Goal: Task Accomplishment & Management: Complete application form

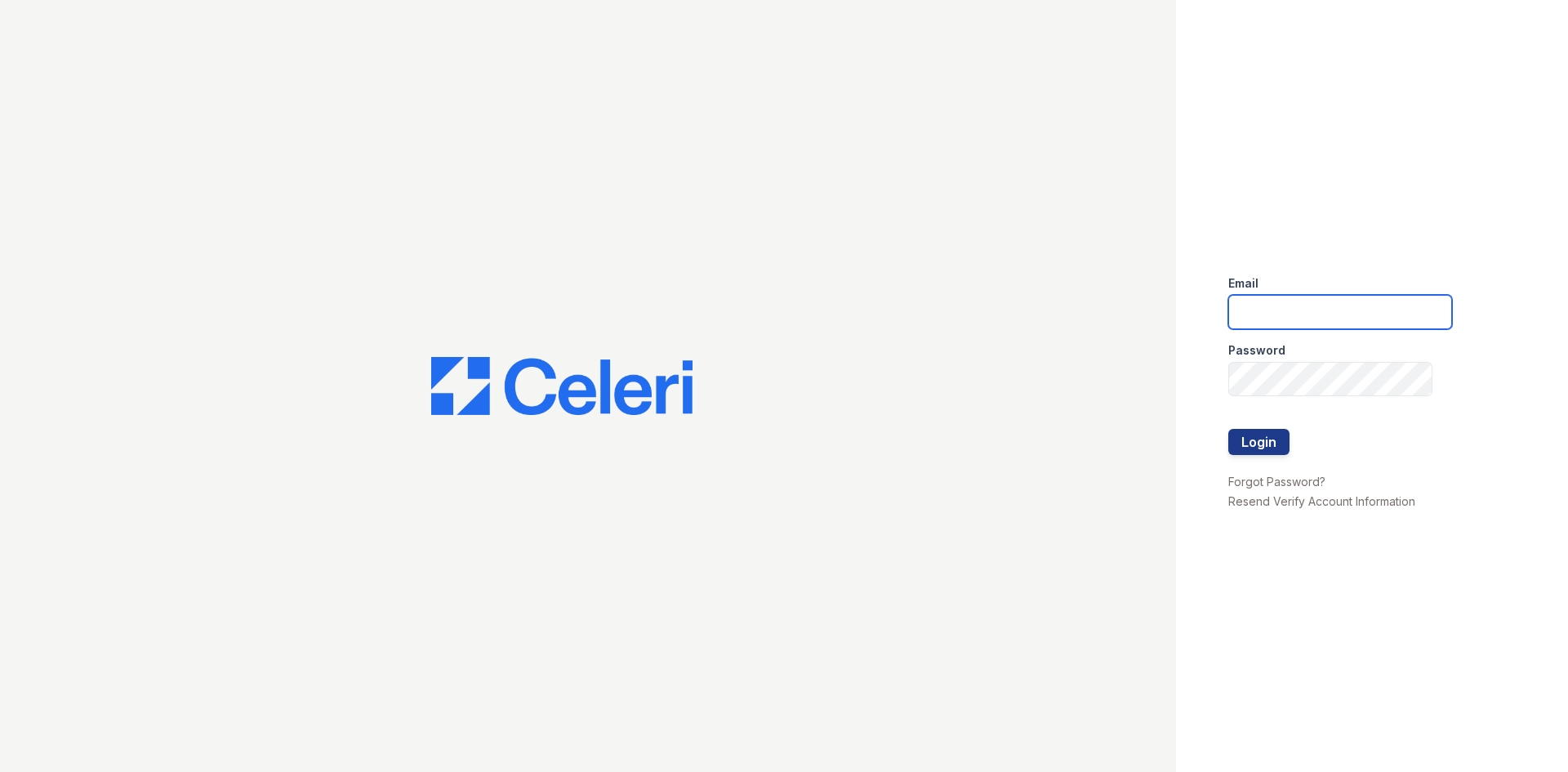
click at [1336, 317] on input "email" at bounding box center [1340, 312] width 224 height 34
type input "[PERSON_NAME][EMAIL_ADDRESS][DOMAIN_NAME]"
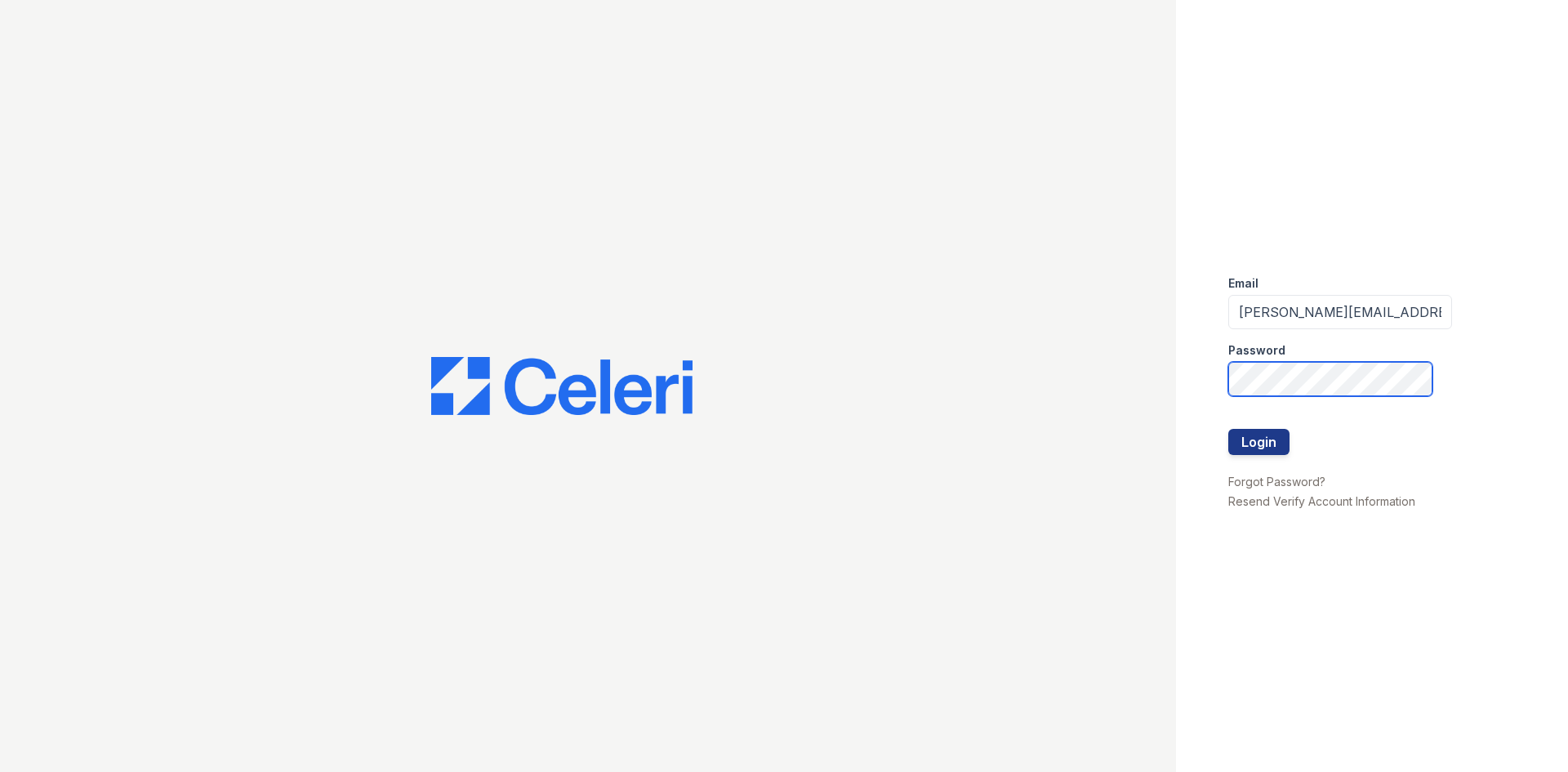
click at [1228, 429] on button "Login" at bounding box center [1259, 442] width 61 height 26
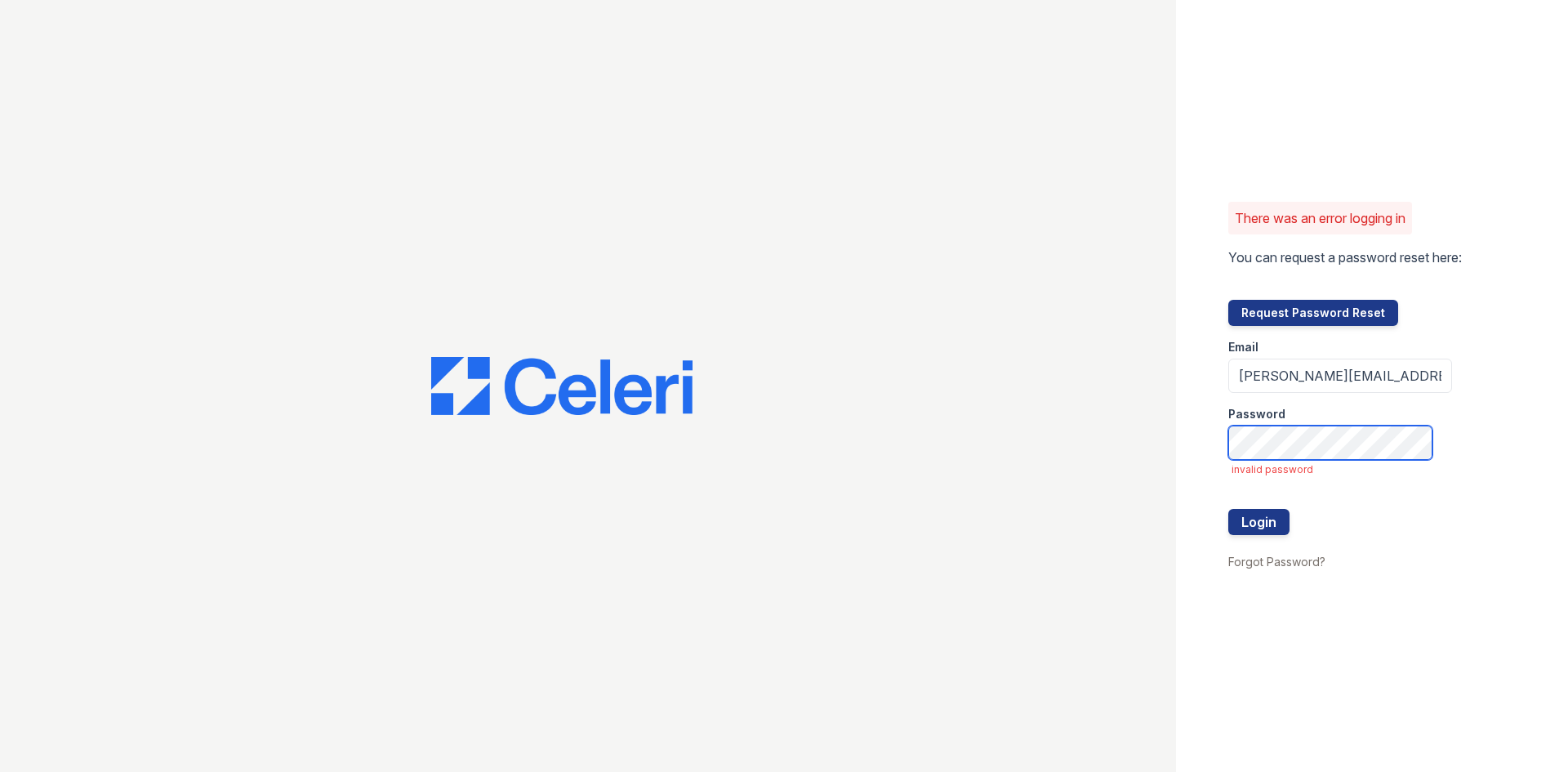
click at [1228, 509] on button "Login" at bounding box center [1259, 522] width 61 height 26
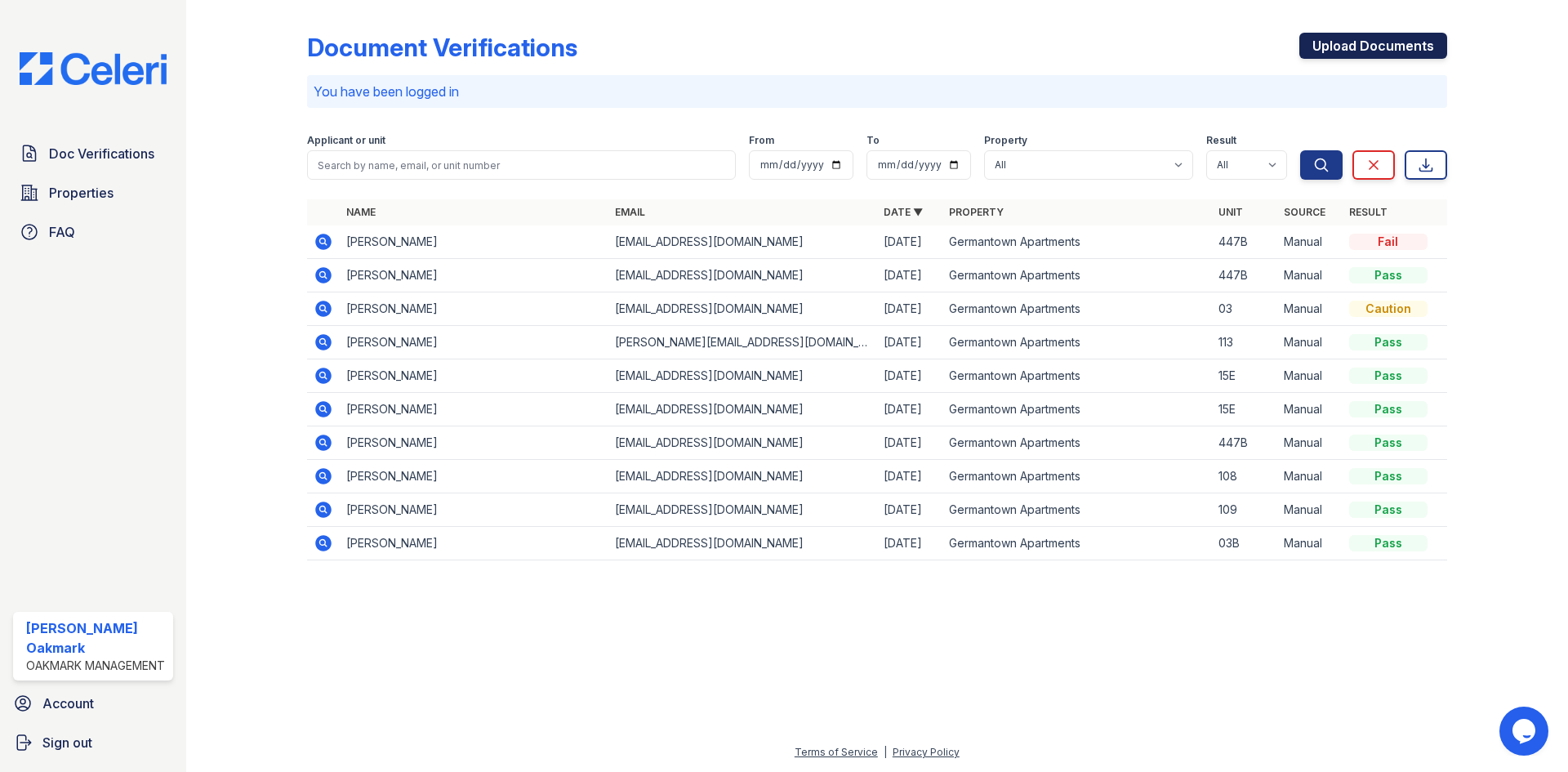
click at [1363, 44] on link "Upload Documents" at bounding box center [1372, 45] width 148 height 26
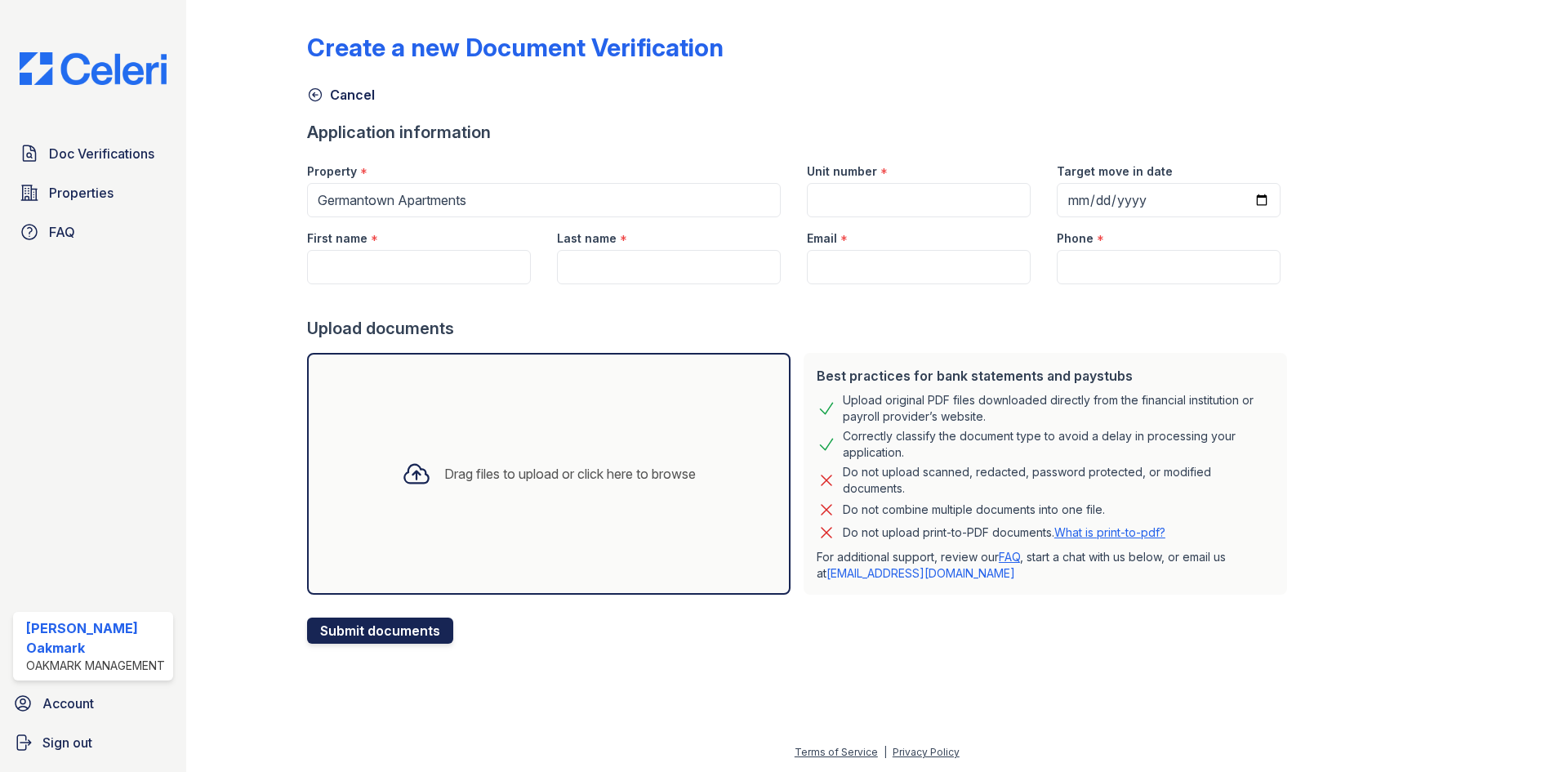
click at [403, 631] on button "Submit documents" at bounding box center [380, 630] width 146 height 26
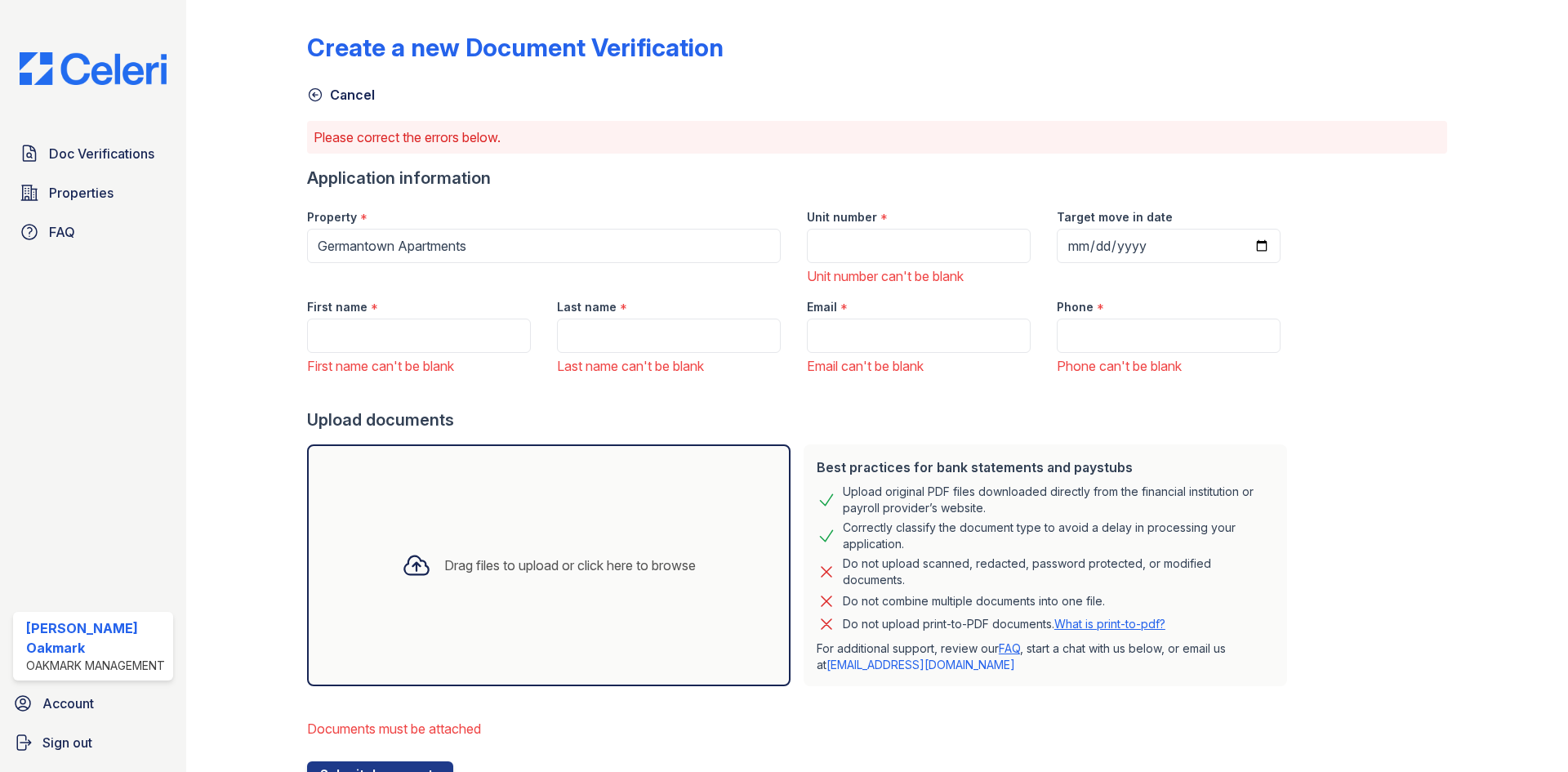
scroll to position [71, 0]
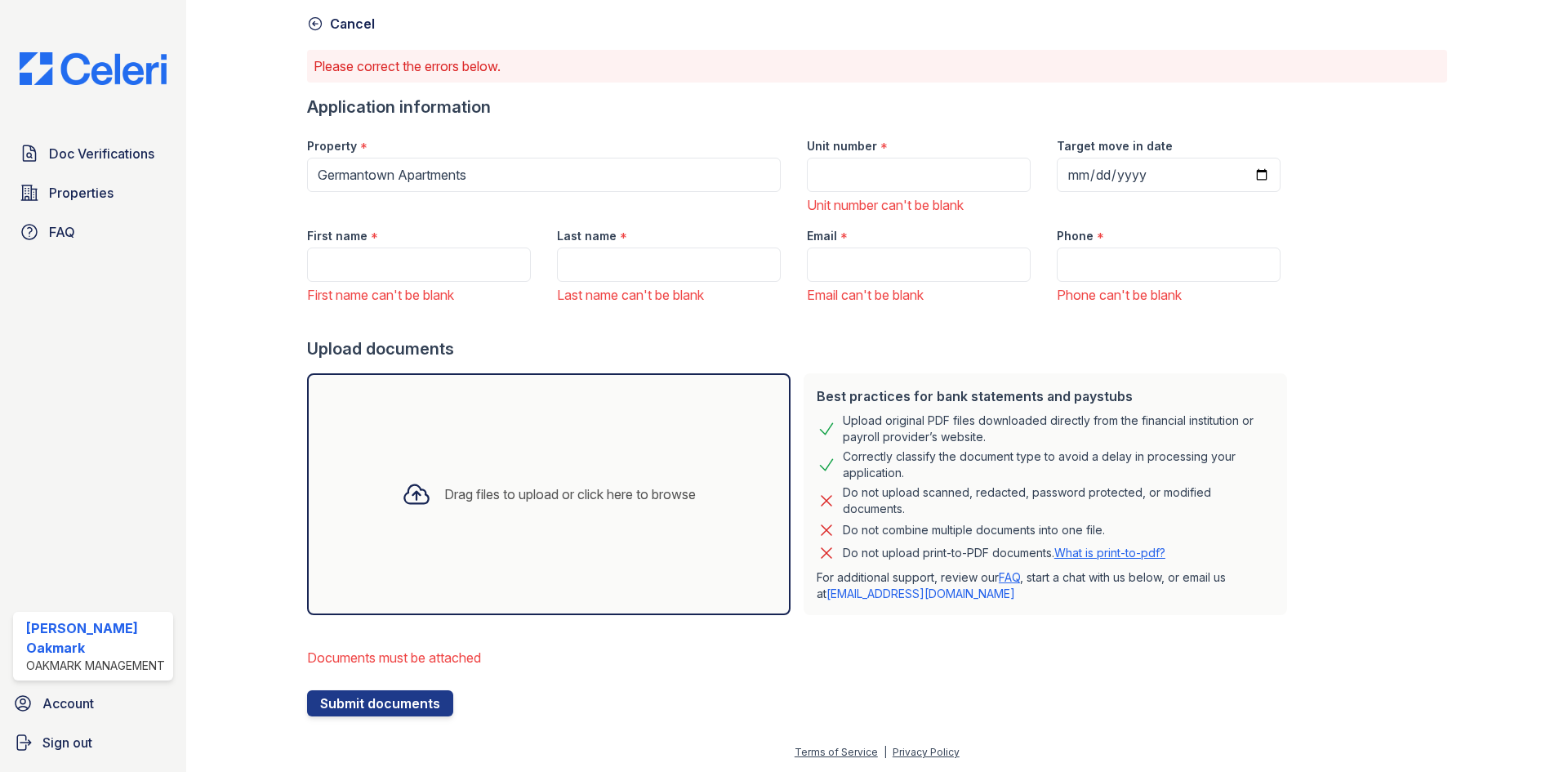
click at [404, 493] on icon at bounding box center [416, 494] width 24 height 19
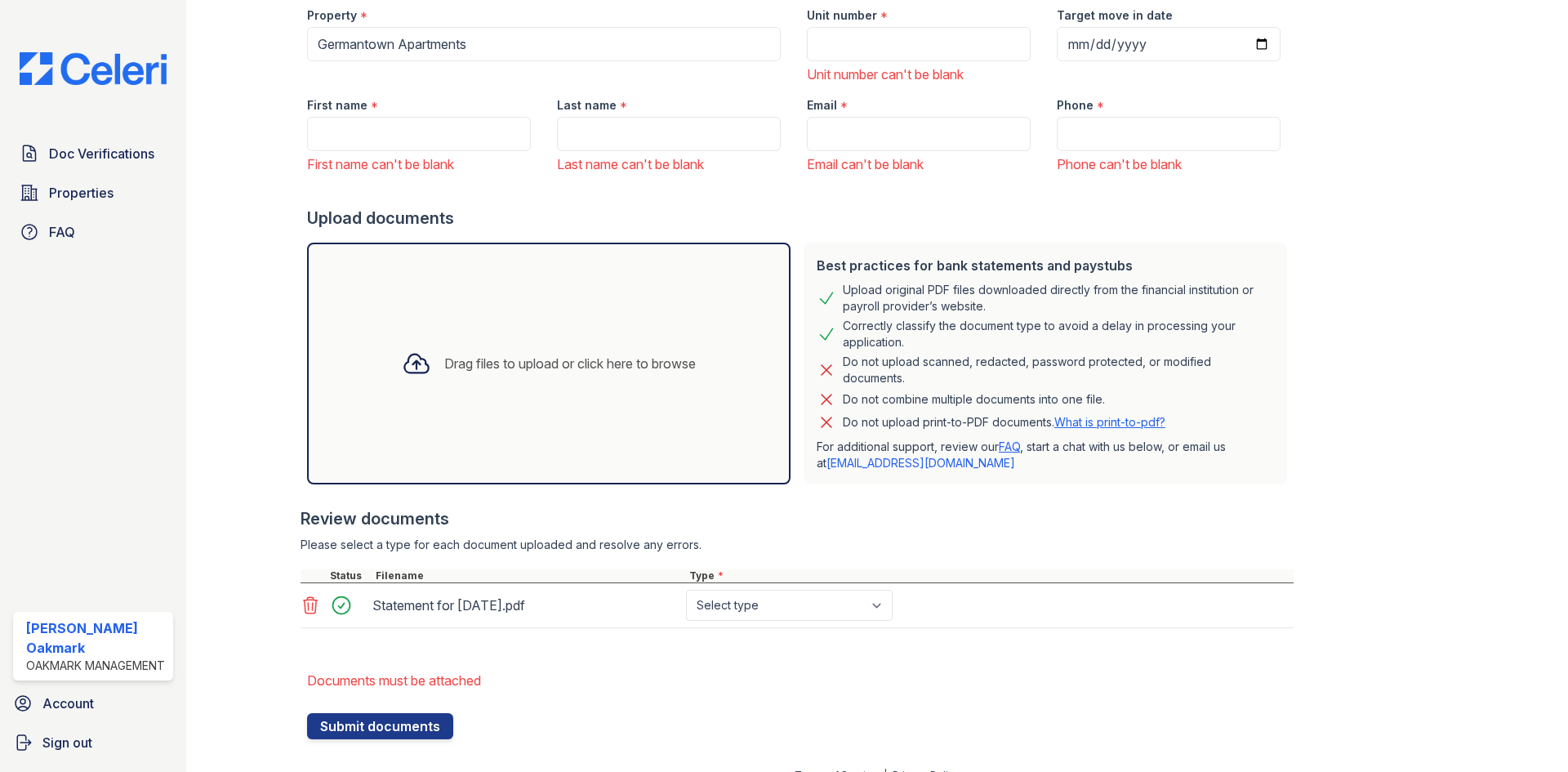
scroll to position [225, 0]
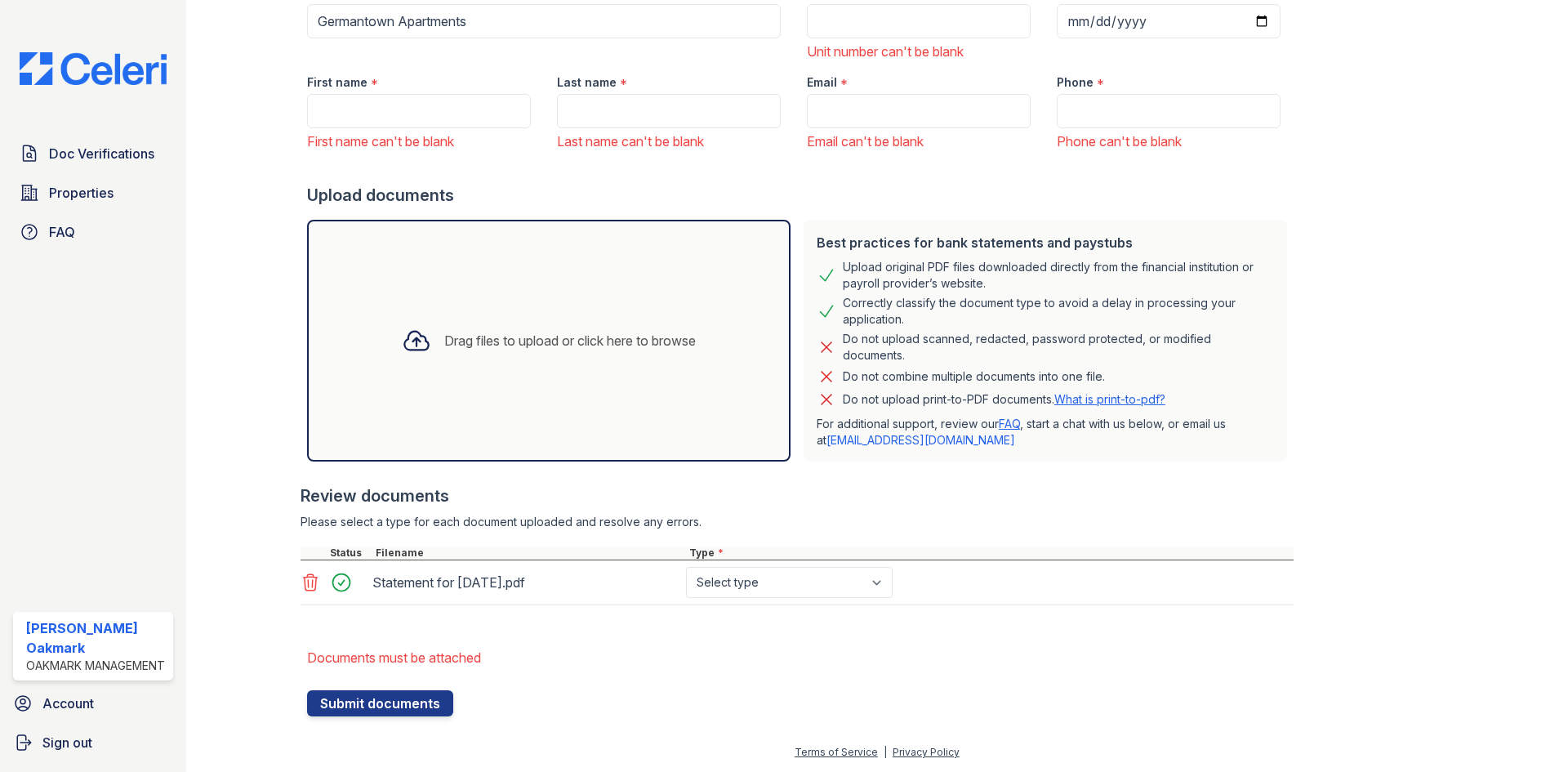
click at [406, 331] on icon at bounding box center [416, 341] width 24 height 19
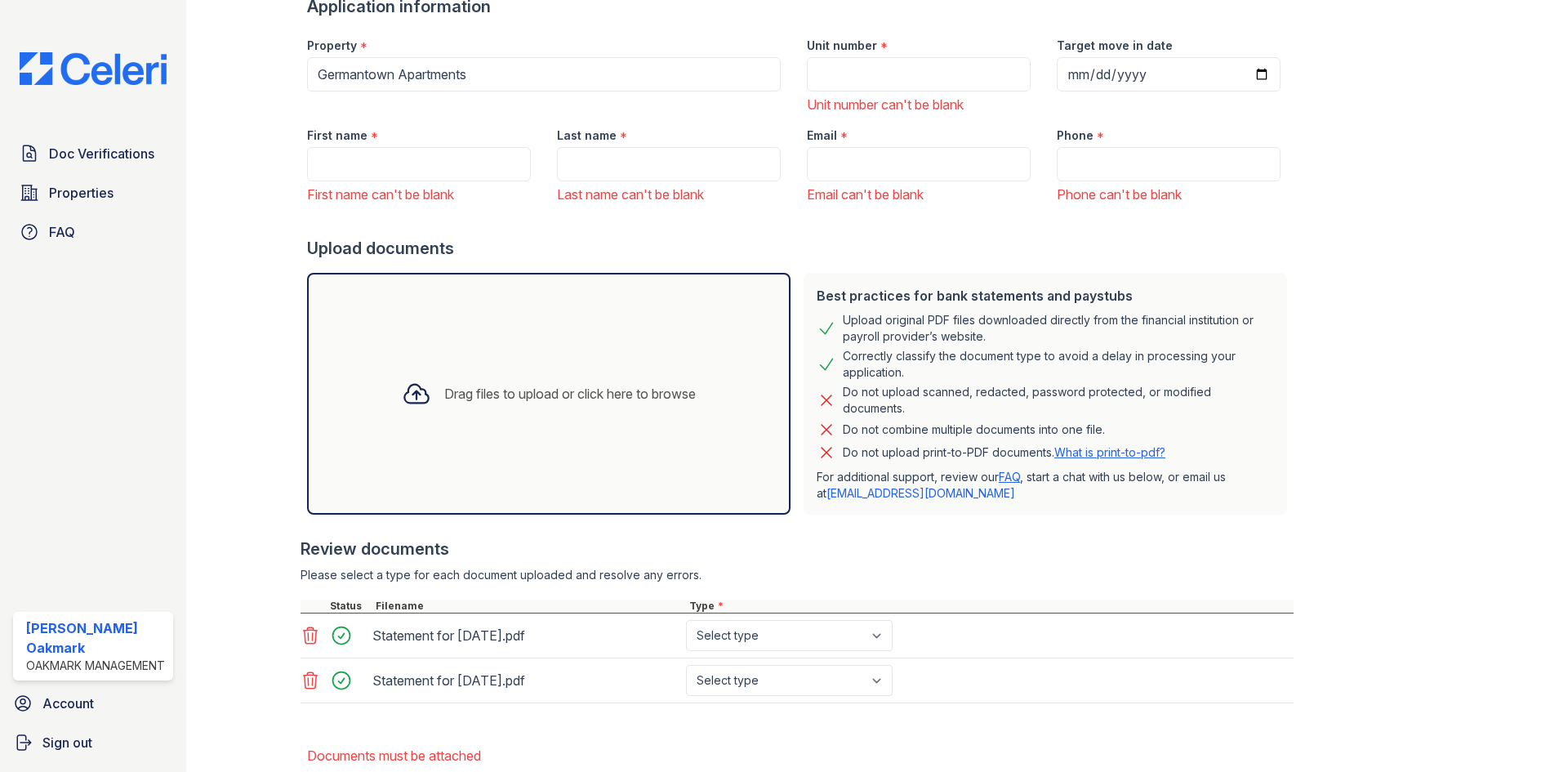
scroll to position [143, 0]
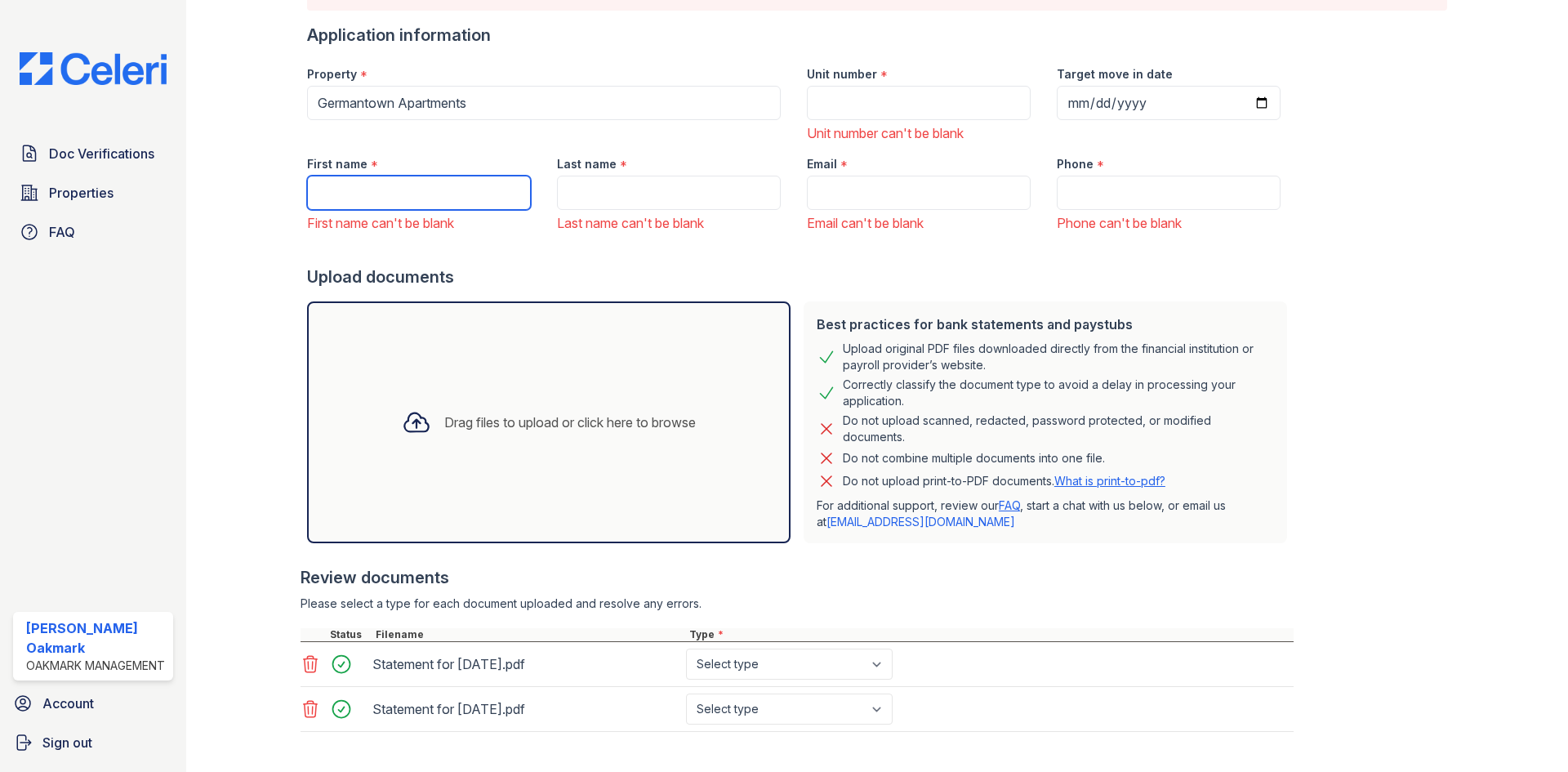
click at [372, 195] on input "First name" at bounding box center [419, 193] width 224 height 34
click at [885, 669] on select "Select type Paystub Bank Statement Offer Letter Tax Documents Benefit Award Let…" at bounding box center [789, 664] width 207 height 31
select select "paystub"
click at [686, 648] on select "Select type Paystub Bank Statement Offer Letter Tax Documents Benefit Award Let…" at bounding box center [789, 664] width 207 height 31
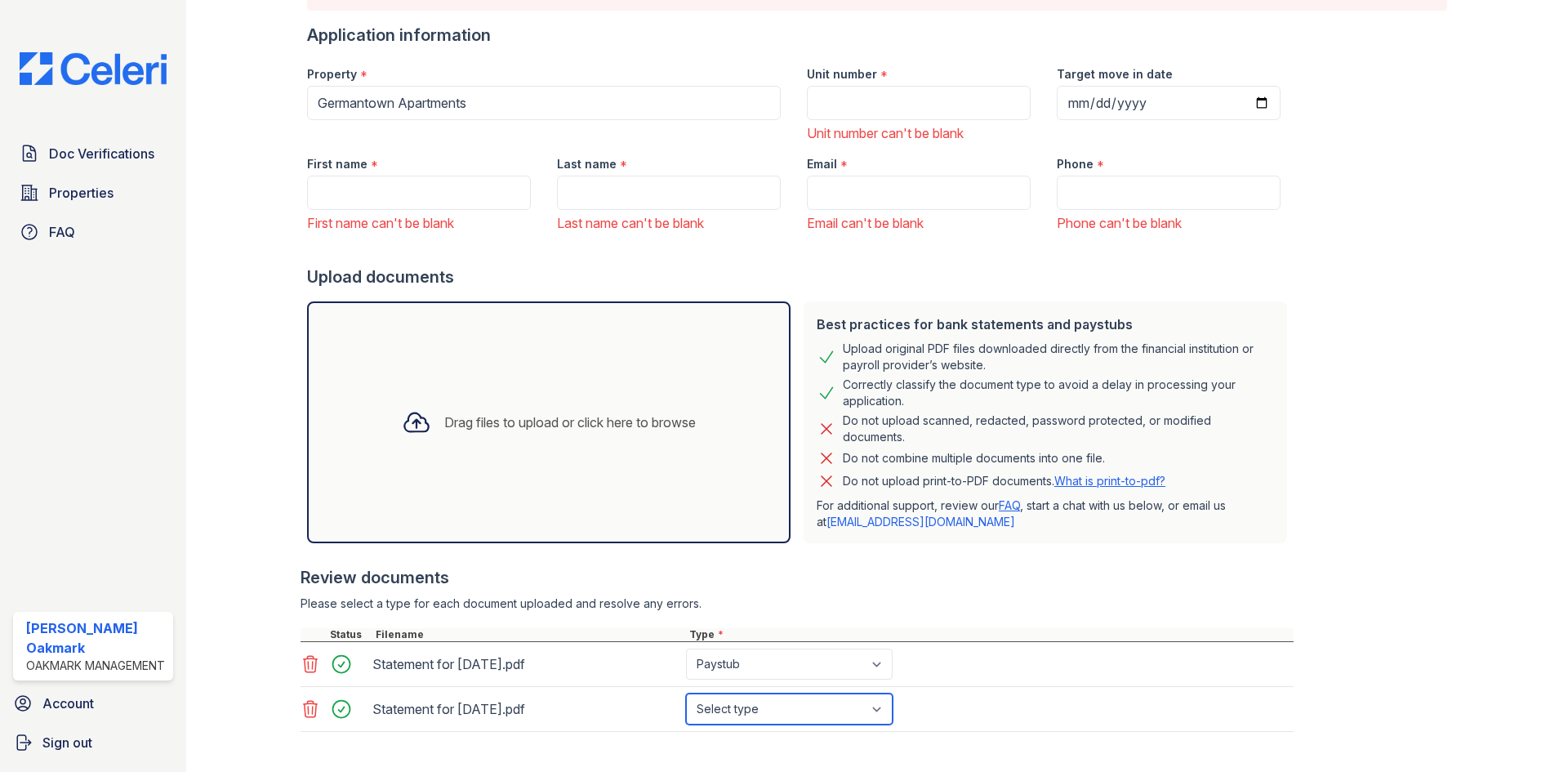
drag, startPoint x: 889, startPoint y: 701, endPoint x: 845, endPoint y: 705, distance: 44.2
click at [889, 701] on select "Select type Paystub Bank Statement Offer Letter Tax Documents Benefit Award Let…" at bounding box center [789, 709] width 207 height 31
select select "paystub"
click at [686, 693] on select "Select type Paystub Bank Statement Offer Letter Tax Documents Benefit Award Let…" at bounding box center [789, 709] width 207 height 31
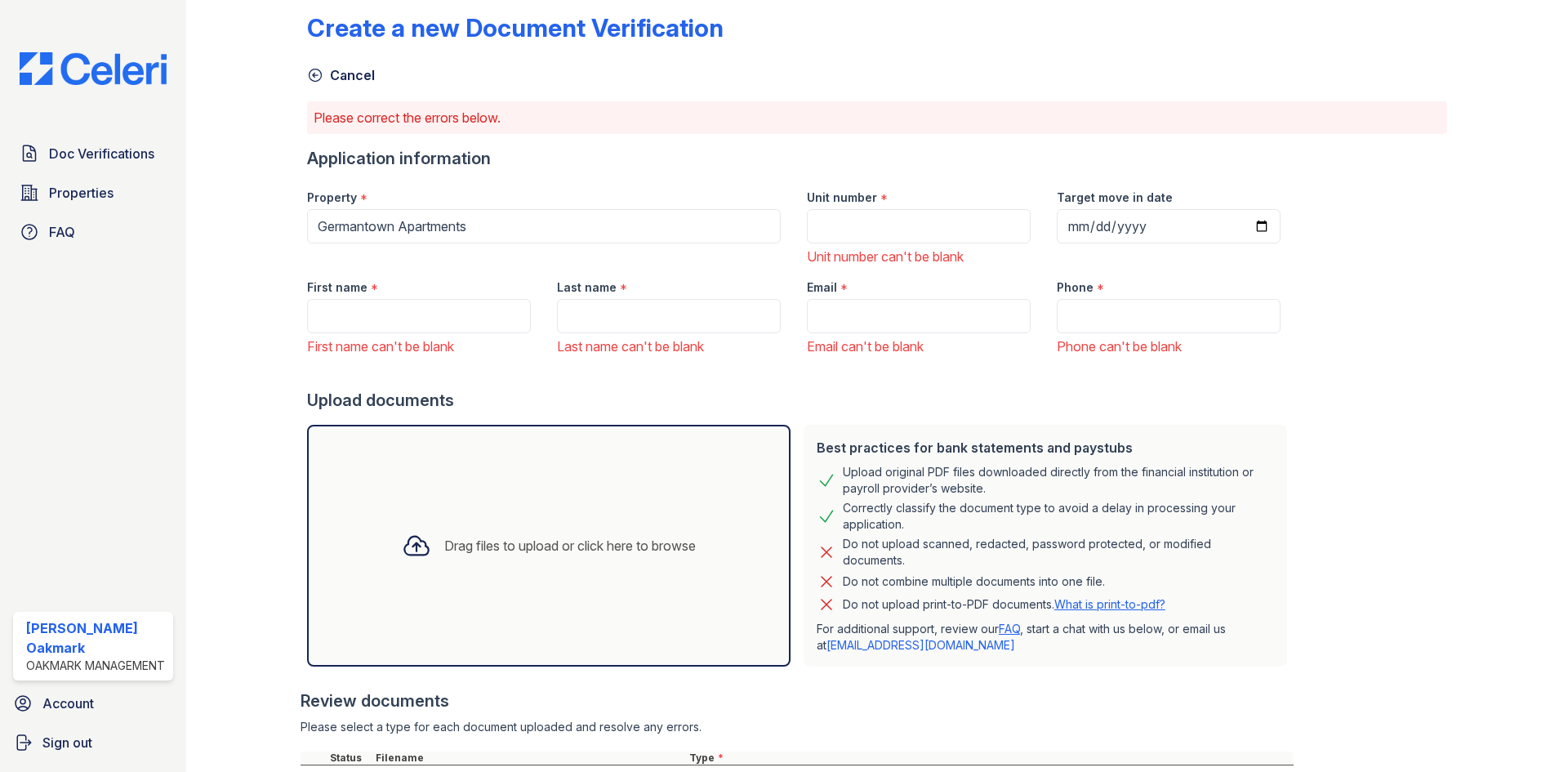
scroll to position [0, 0]
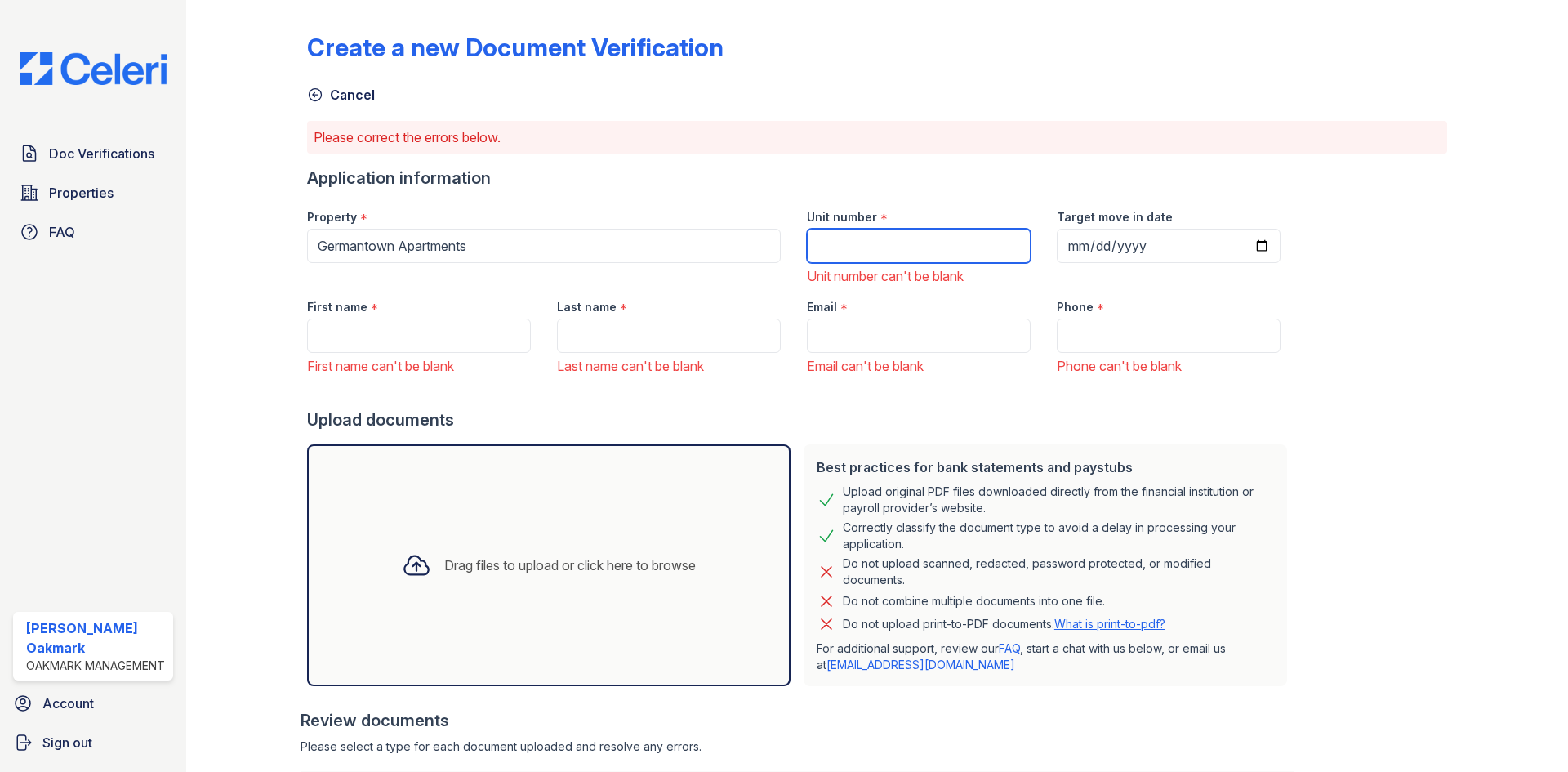
click at [851, 250] on input "Unit number" at bounding box center [919, 246] width 224 height 34
type input "445b"
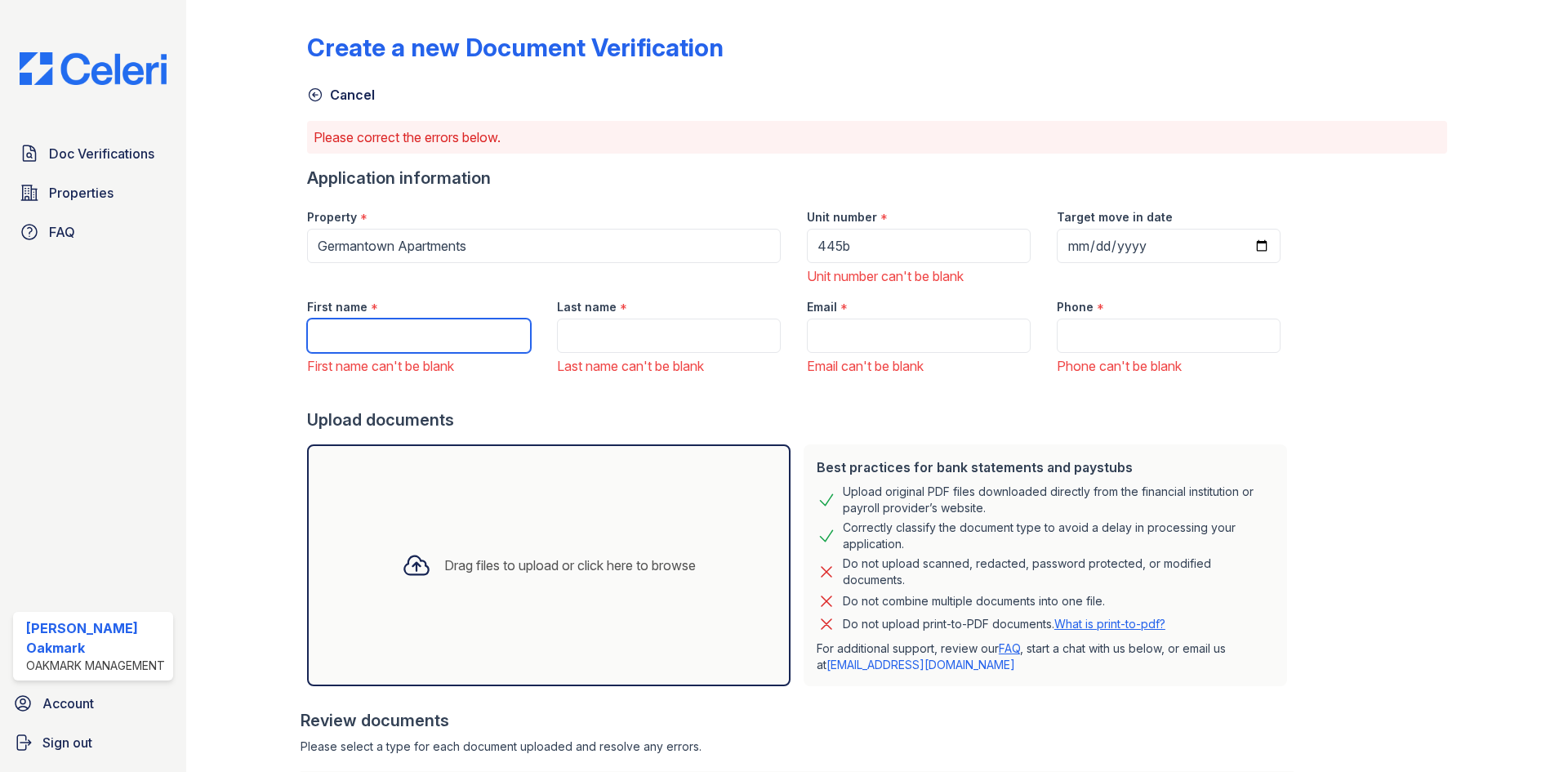
click at [357, 336] on input "First name" at bounding box center [419, 336] width 224 height 34
type input "[PERSON_NAME]"
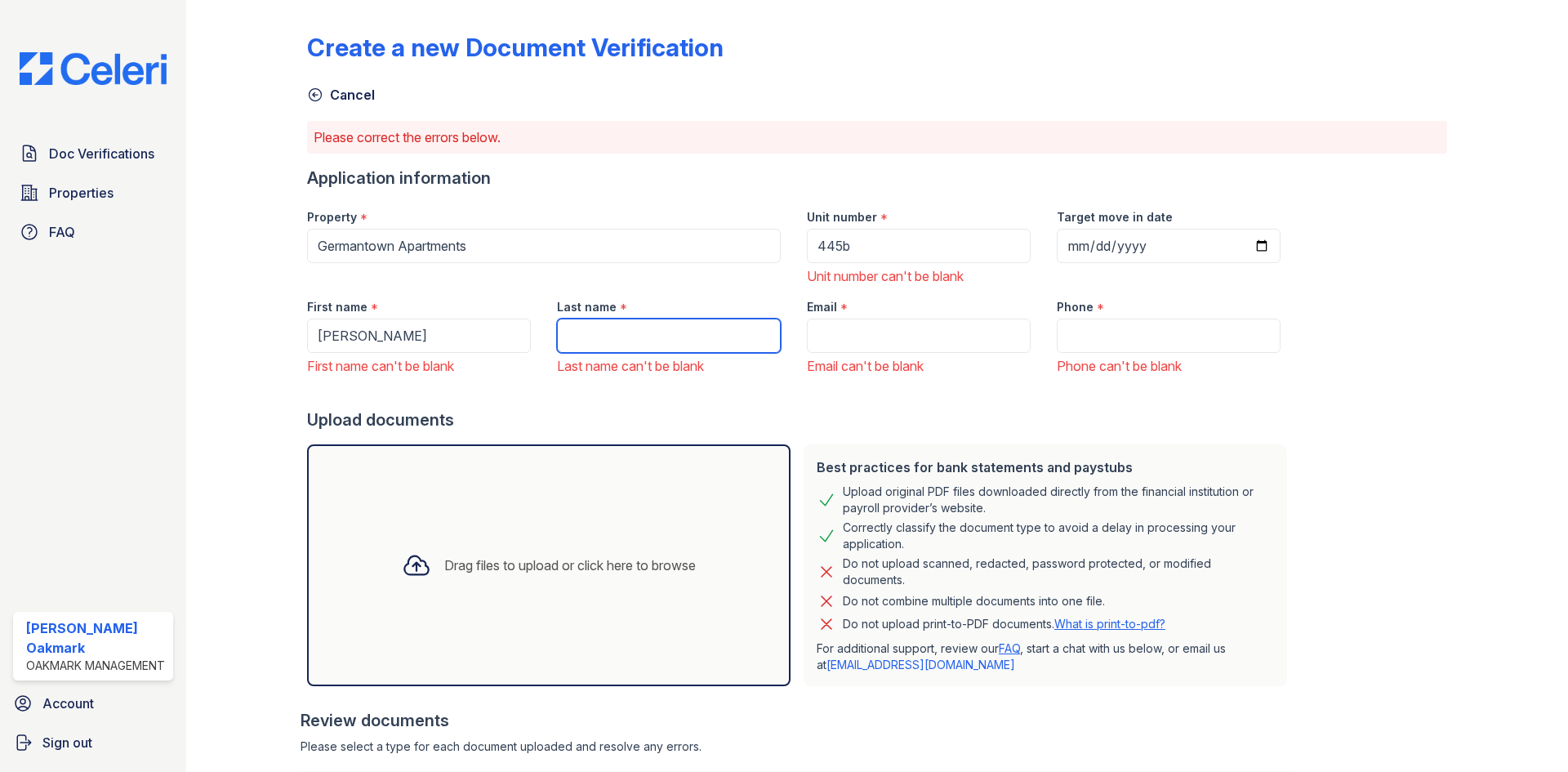
click at [600, 330] on input "Last name" at bounding box center [669, 336] width 224 height 34
type input "[PERSON_NAME]"
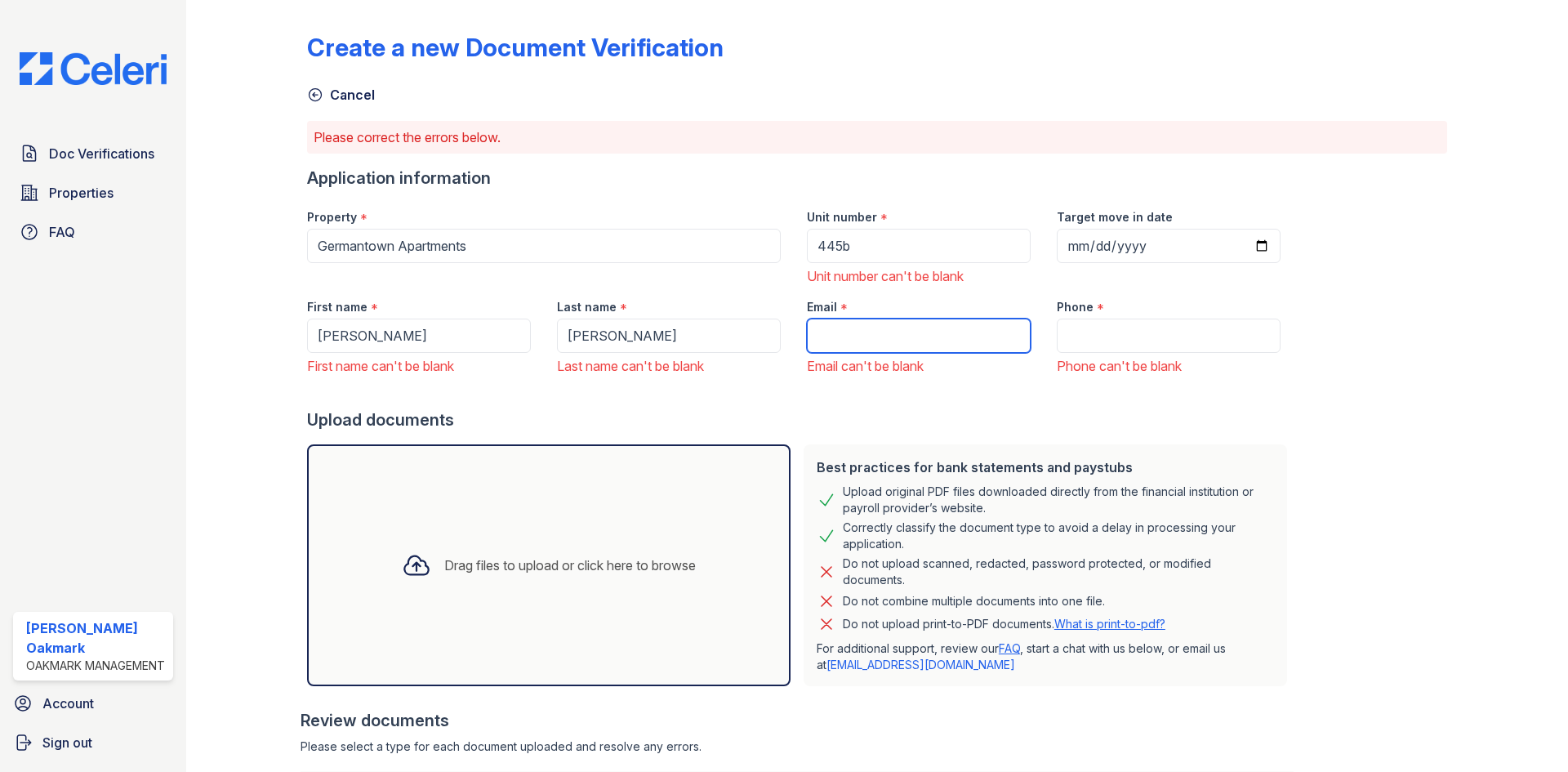
click at [846, 340] on input "Email" at bounding box center [919, 336] width 224 height 34
paste input "[EMAIL_ADDRESS][DOMAIN_NAME]"
type input "[EMAIL_ADDRESS][DOMAIN_NAME]"
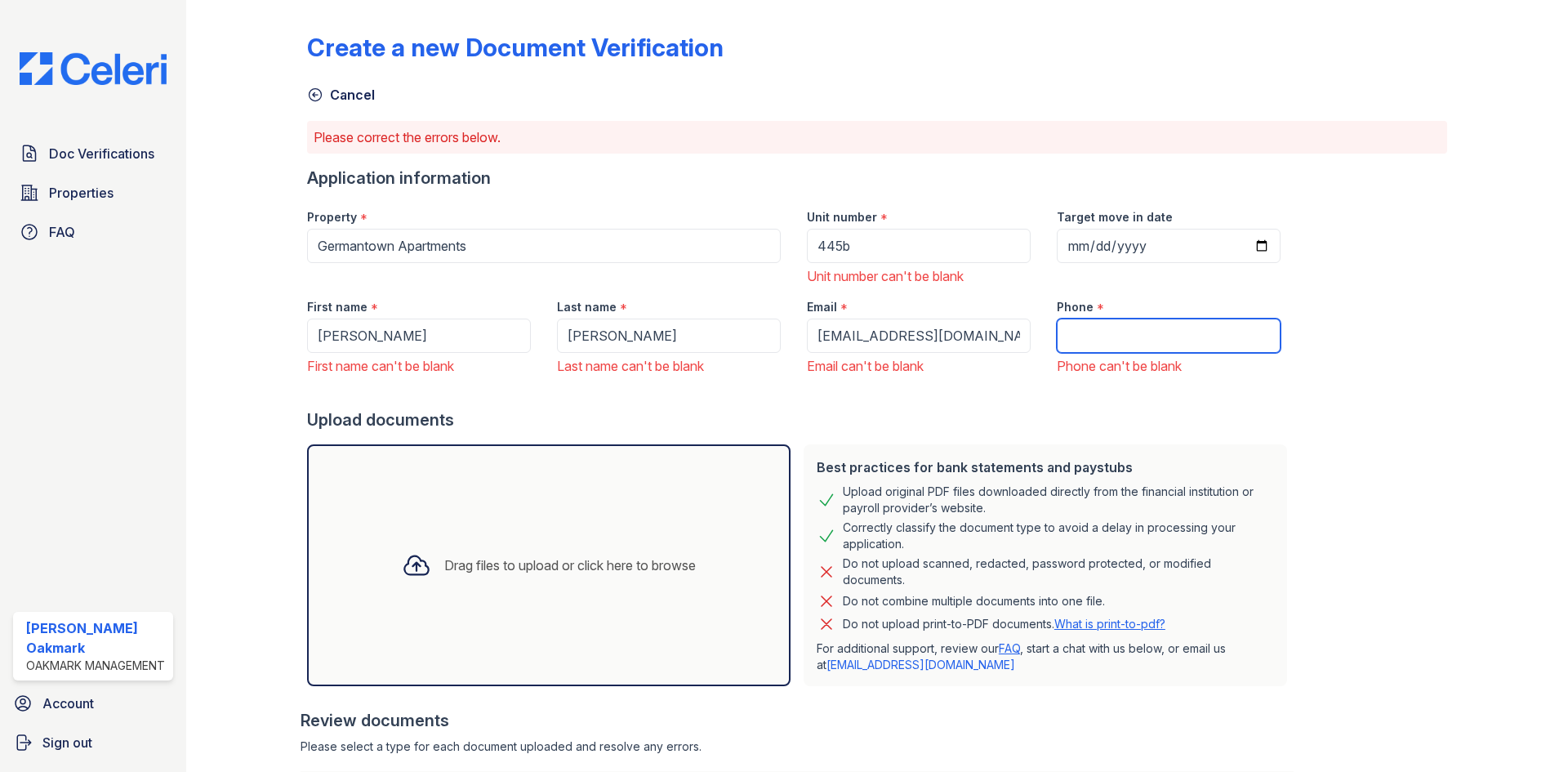
click at [1089, 336] on input "Phone" at bounding box center [1168, 336] width 224 height 34
paste input "[PHONE_NUMBER]"
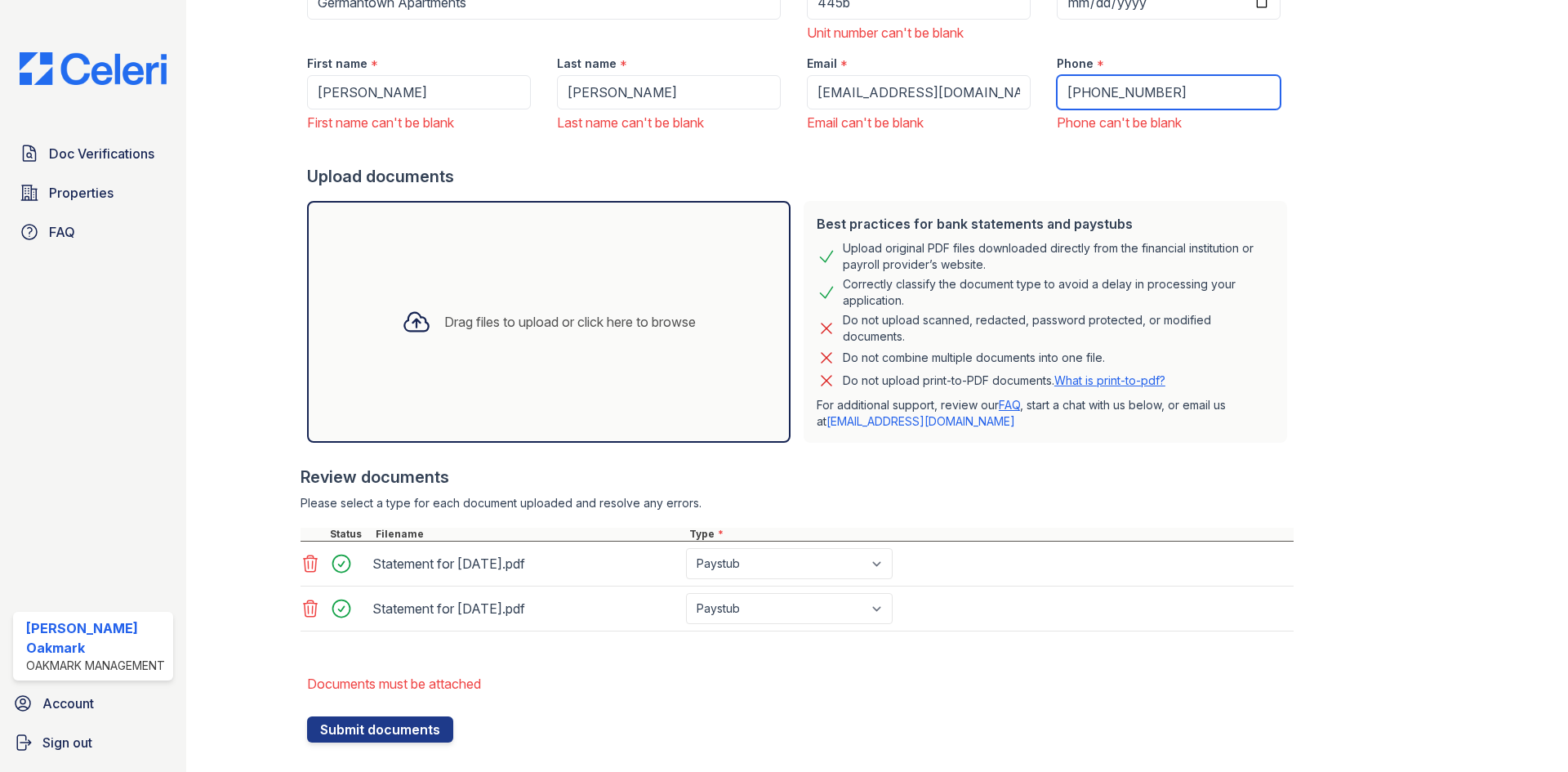
scroll to position [245, 0]
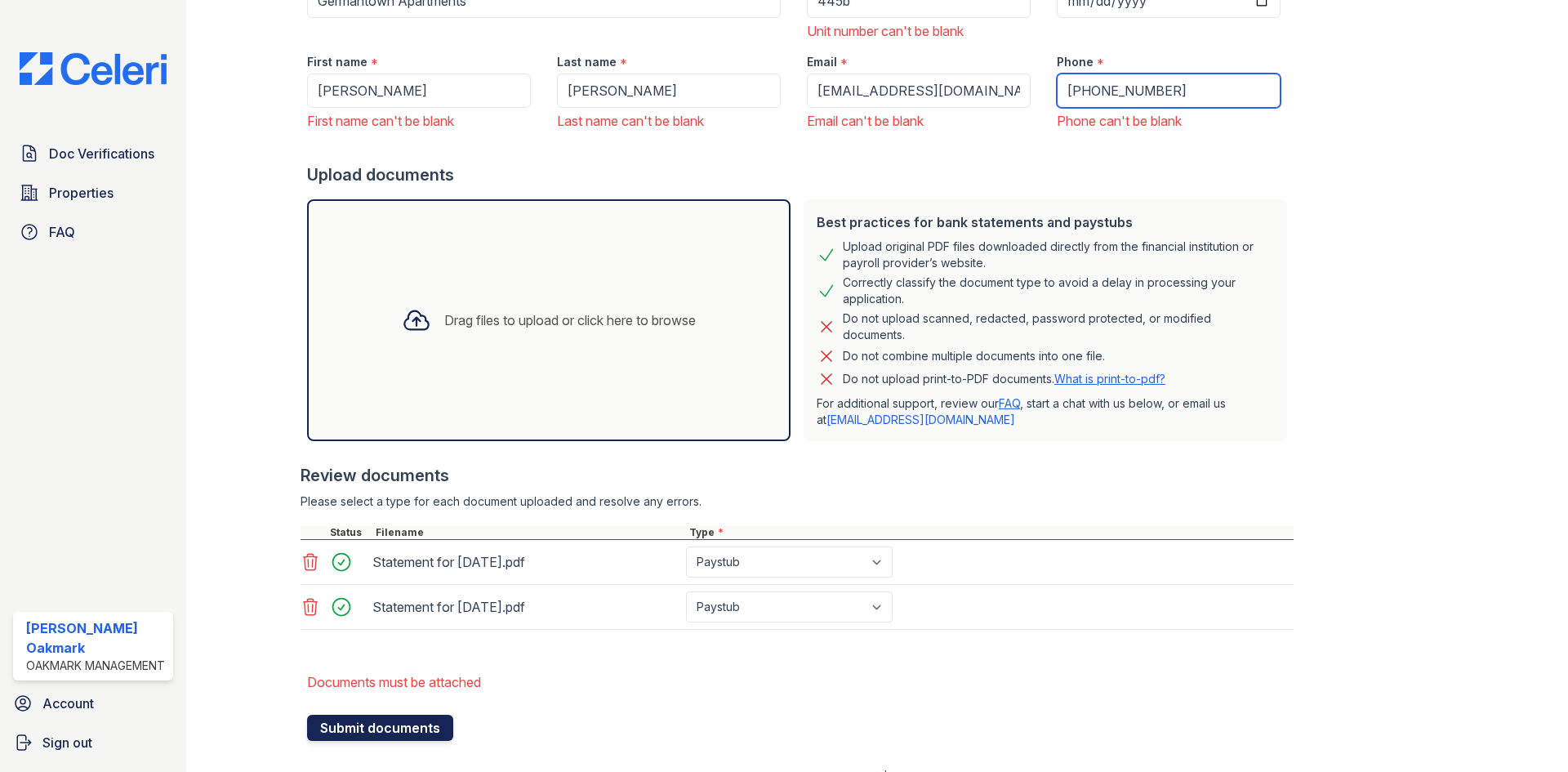
type input "[PHONE_NUMBER]"
click at [372, 730] on button "Submit documents" at bounding box center [380, 728] width 146 height 26
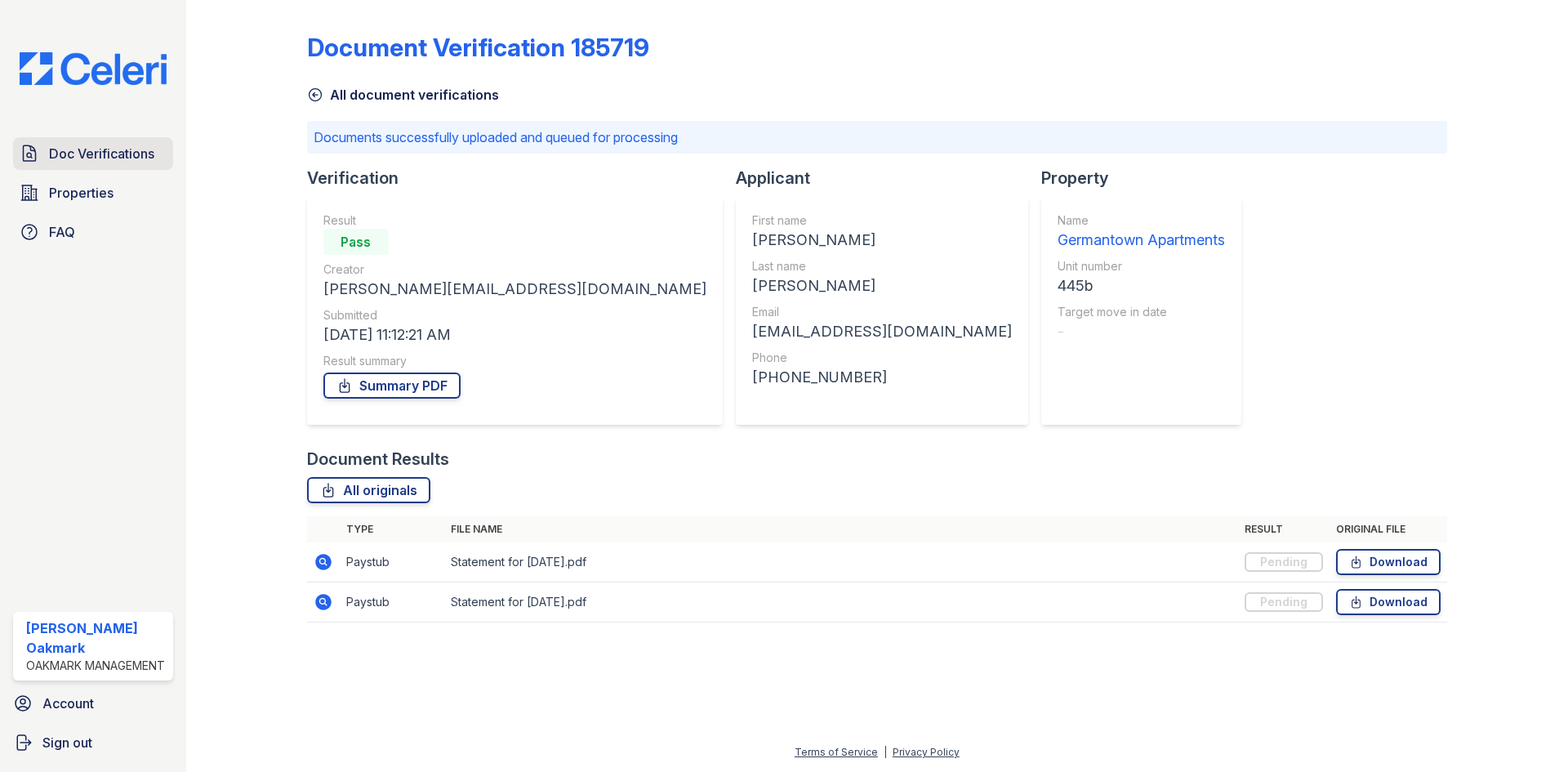
click at [98, 146] on span "Doc Verifications" at bounding box center [101, 153] width 105 height 20
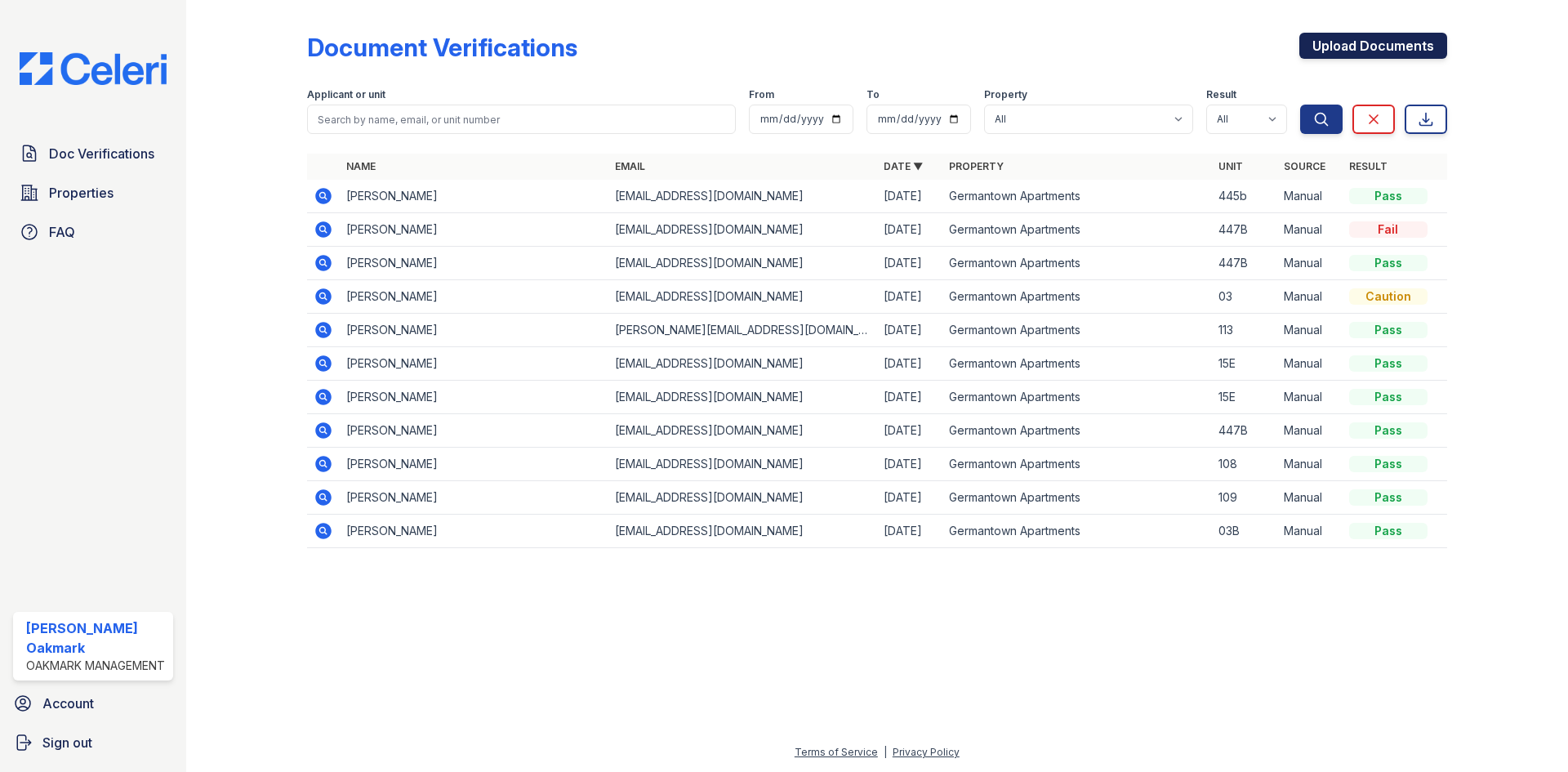
click at [1367, 44] on link "Upload Documents" at bounding box center [1372, 45] width 148 height 26
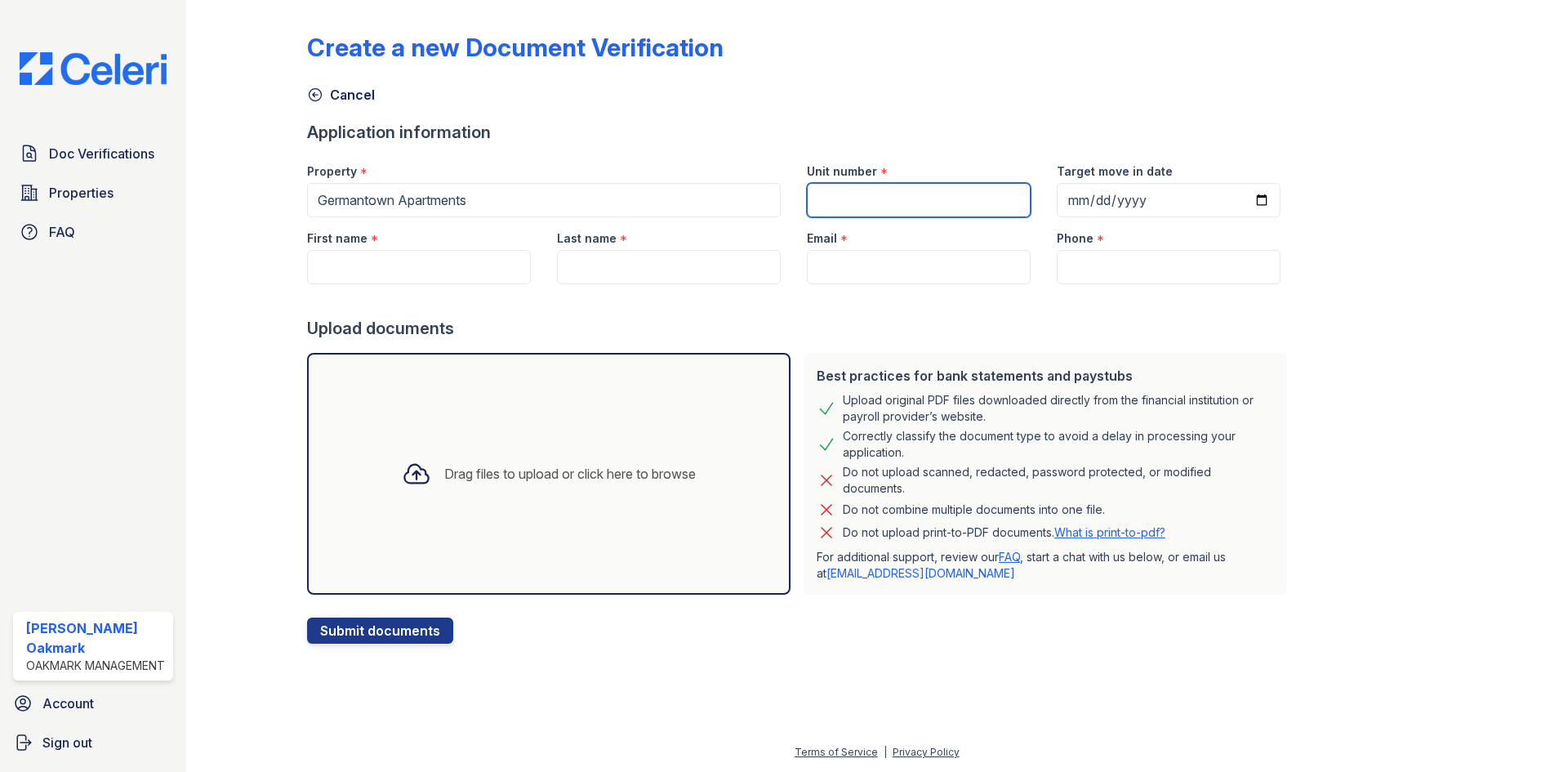
click at [841, 203] on input "Unit number" at bounding box center [919, 200] width 224 height 34
type input "ac5"
click at [358, 269] on input "First name" at bounding box center [419, 267] width 224 height 34
type input "ayana"
click at [619, 270] on input "Last name" at bounding box center [669, 267] width 224 height 34
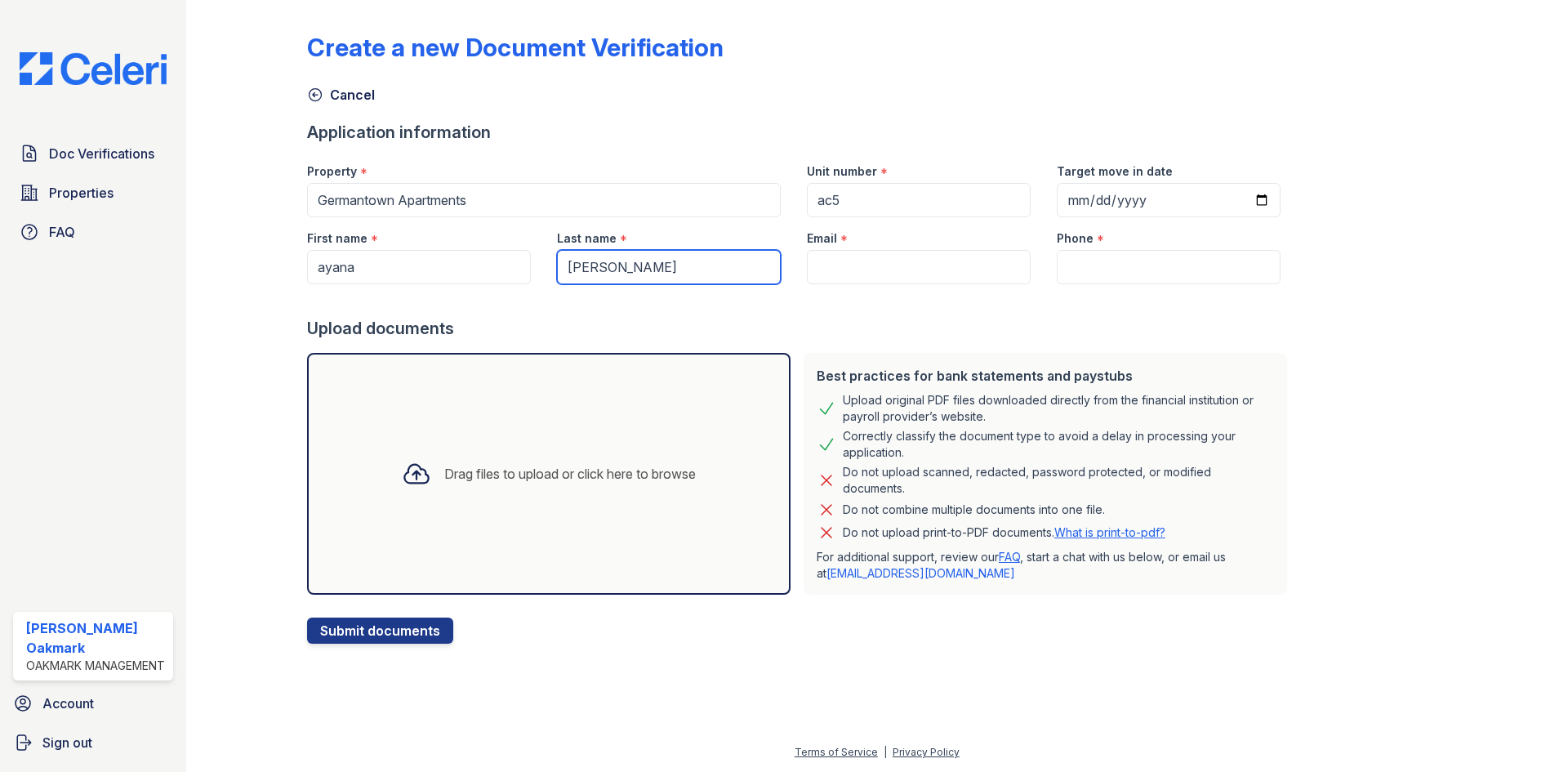
type input "[PERSON_NAME]"
click at [834, 273] on input "Email" at bounding box center [919, 267] width 224 height 34
paste input "[EMAIL_ADDRESS][DOMAIN_NAME]"
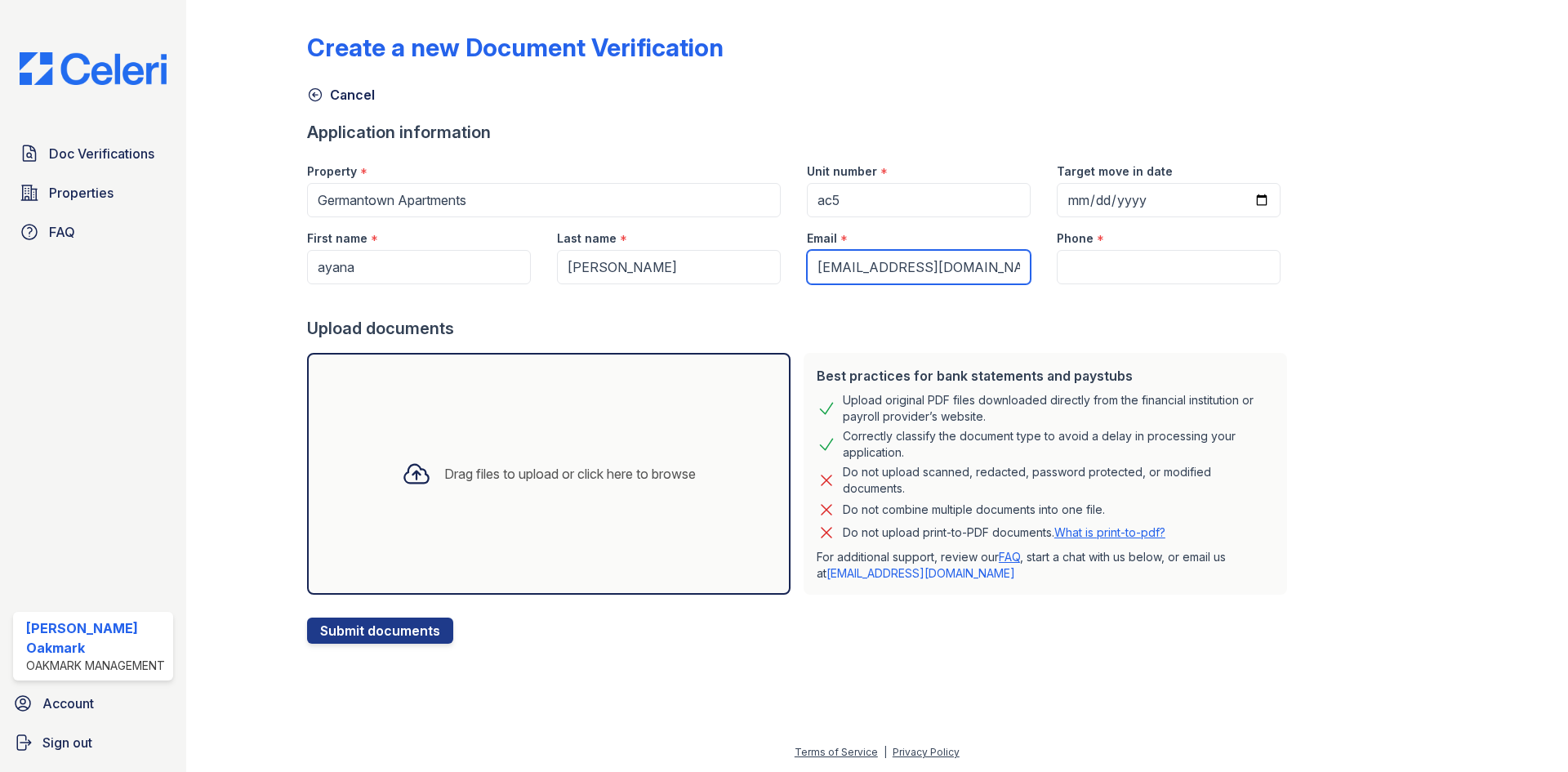
type input "[EMAIL_ADDRESS][DOMAIN_NAME]"
drag, startPoint x: 1080, startPoint y: 266, endPoint x: 1058, endPoint y: 265, distance: 22.0
click at [1080, 266] on input "Phone" at bounding box center [1168, 267] width 224 height 34
paste input "[PHONE_NUMBER]"
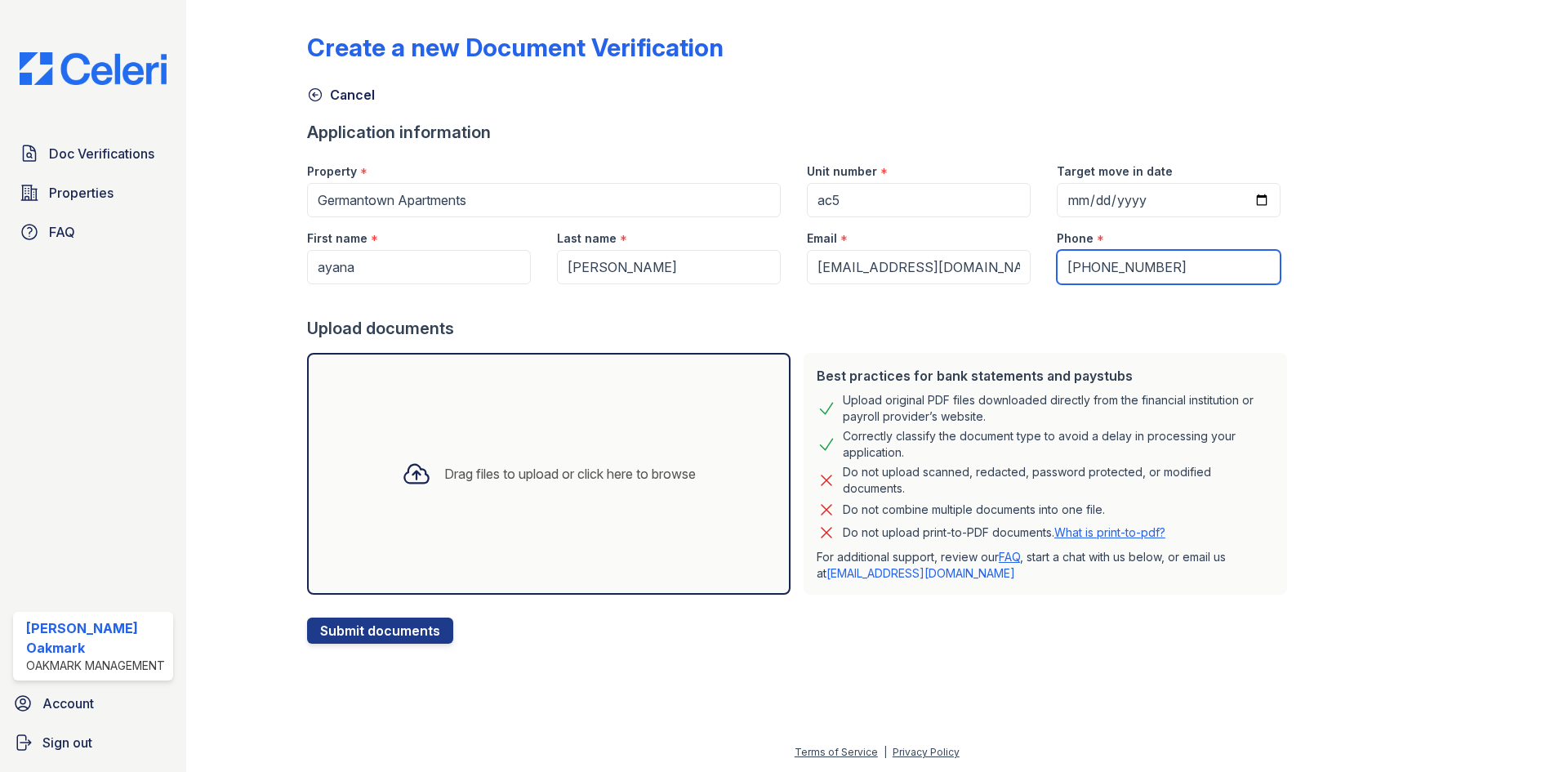
type input "[PHONE_NUMBER]"
click at [402, 470] on icon at bounding box center [416, 473] width 29 height 29
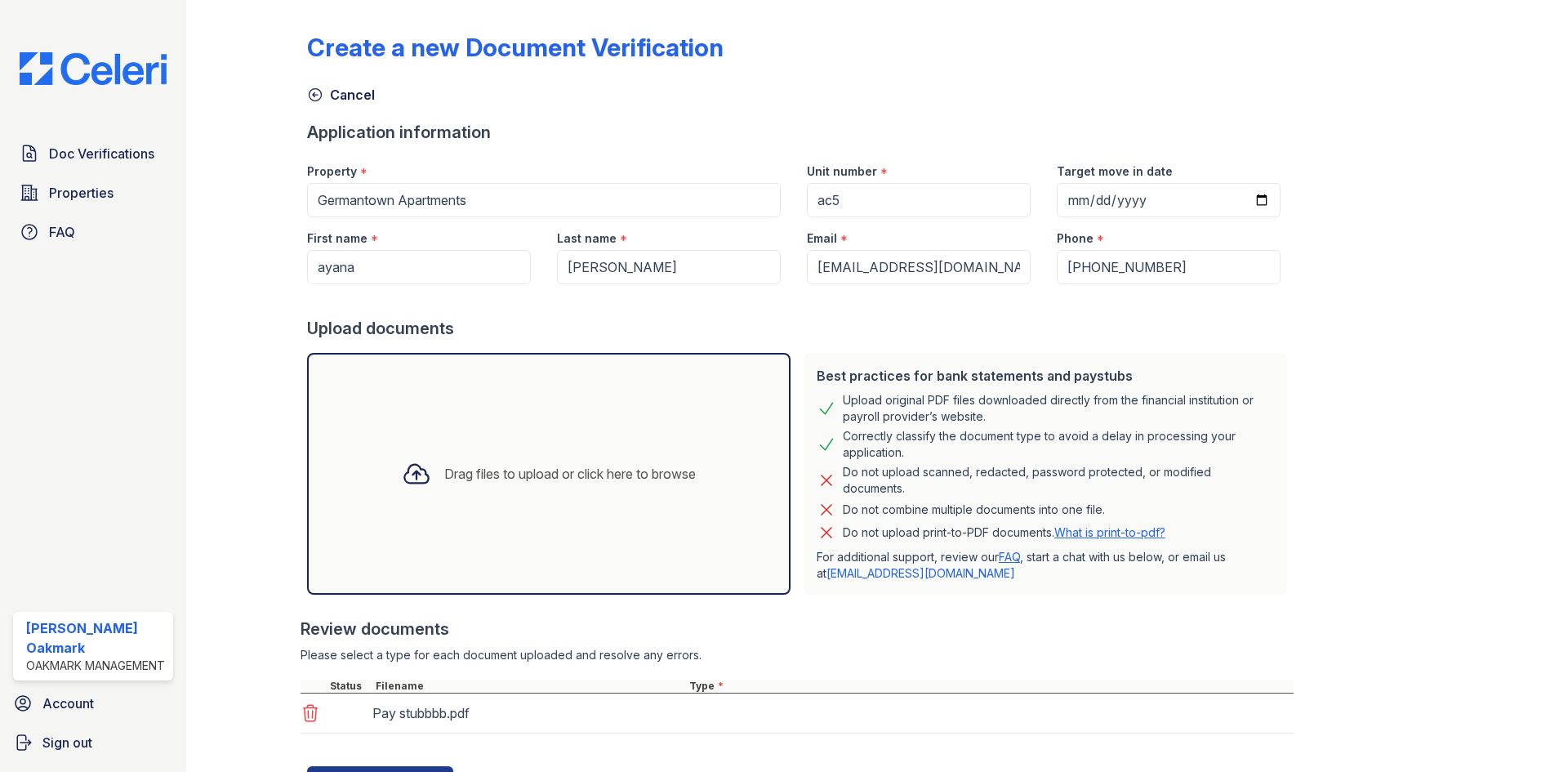
click at [408, 473] on icon at bounding box center [416, 473] width 29 height 29
click at [408, 470] on icon at bounding box center [416, 474] width 24 height 19
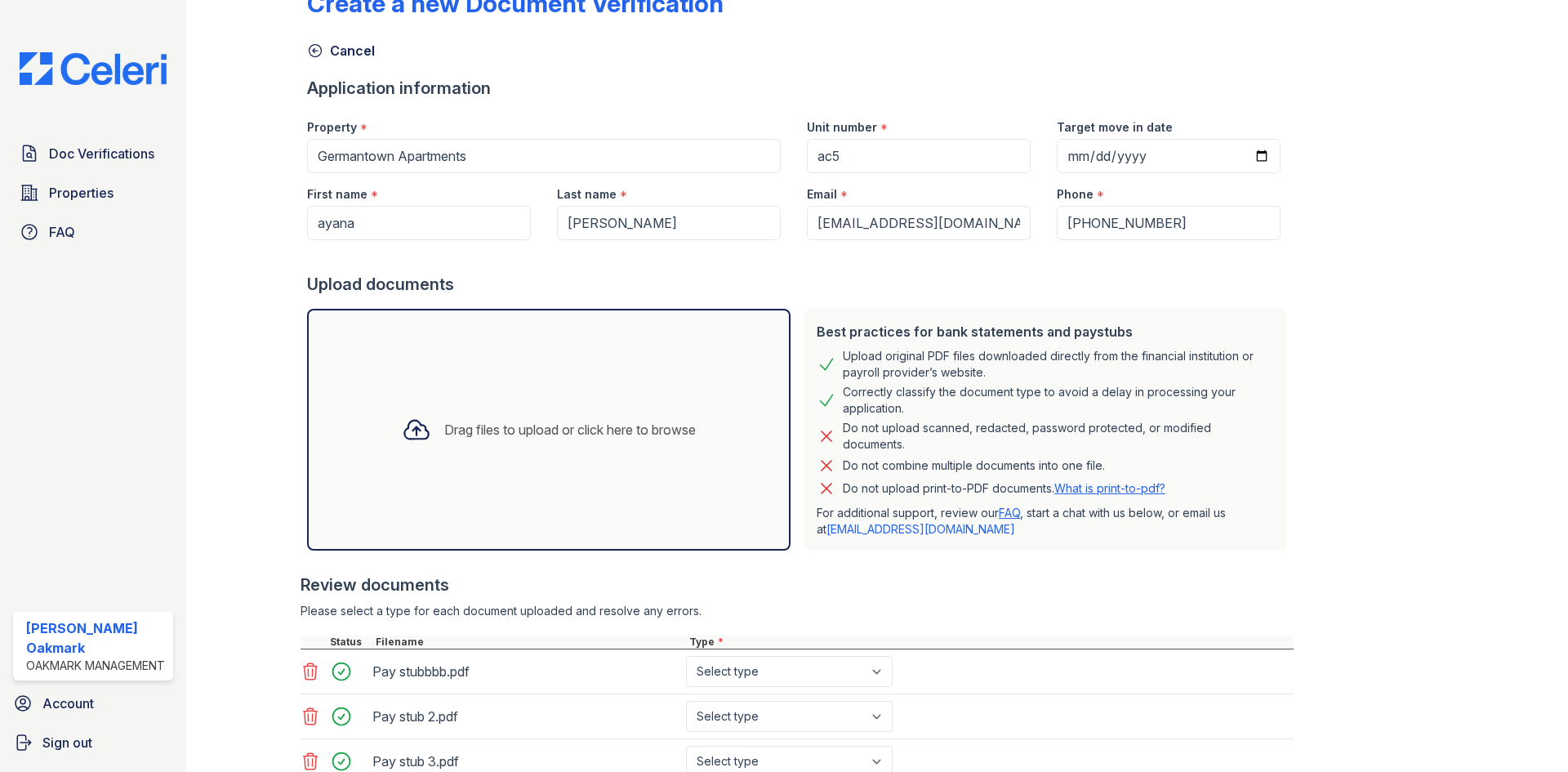
scroll to position [166, 0]
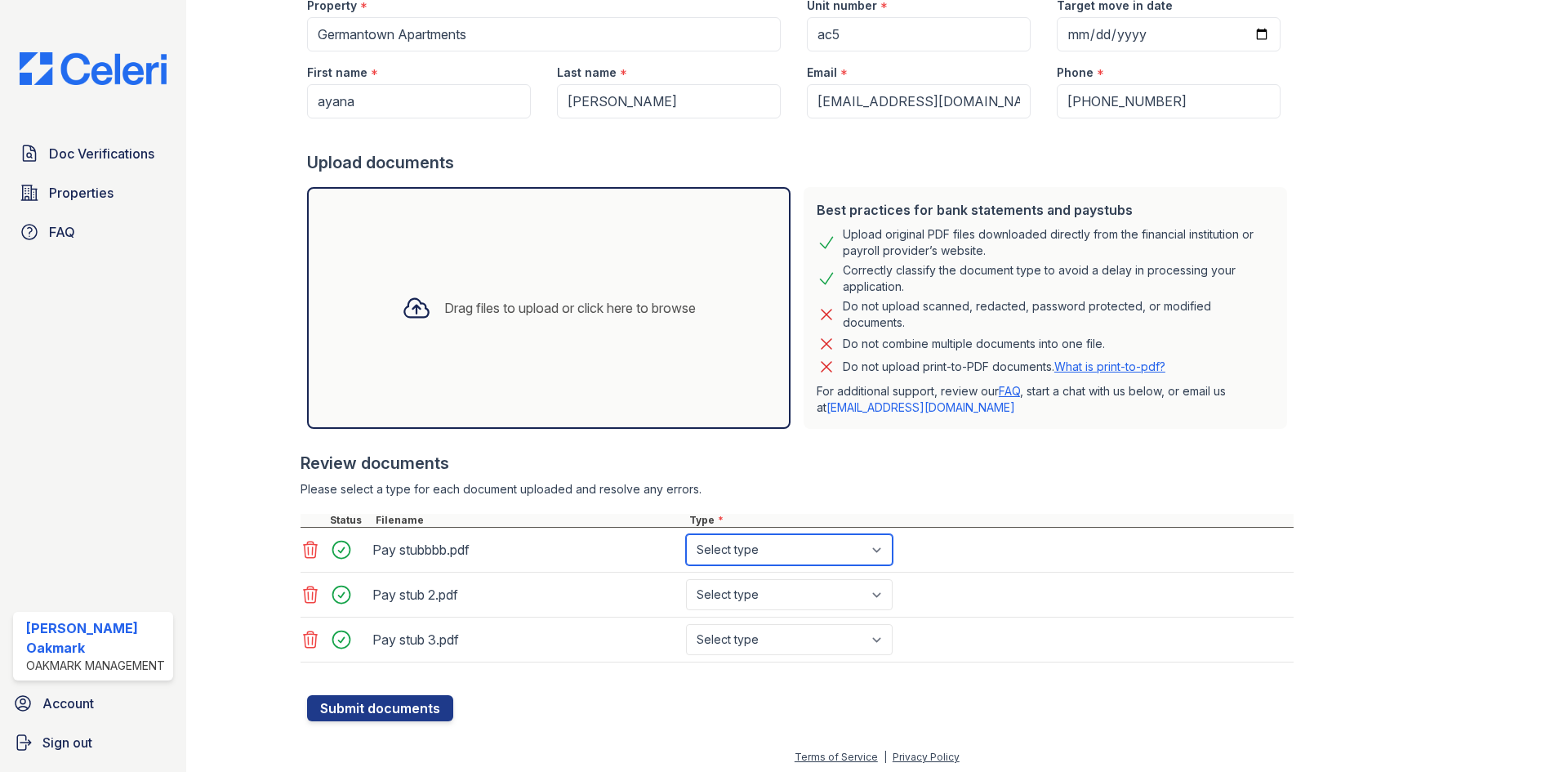
click at [808, 549] on select "Select type Paystub Bank Statement Offer Letter Tax Documents Benefit Award Let…" at bounding box center [789, 549] width 207 height 31
select select "paystub"
click at [686, 534] on select "Select type Paystub Bank Statement Offer Letter Tax Documents Benefit Award Let…" at bounding box center [789, 549] width 207 height 31
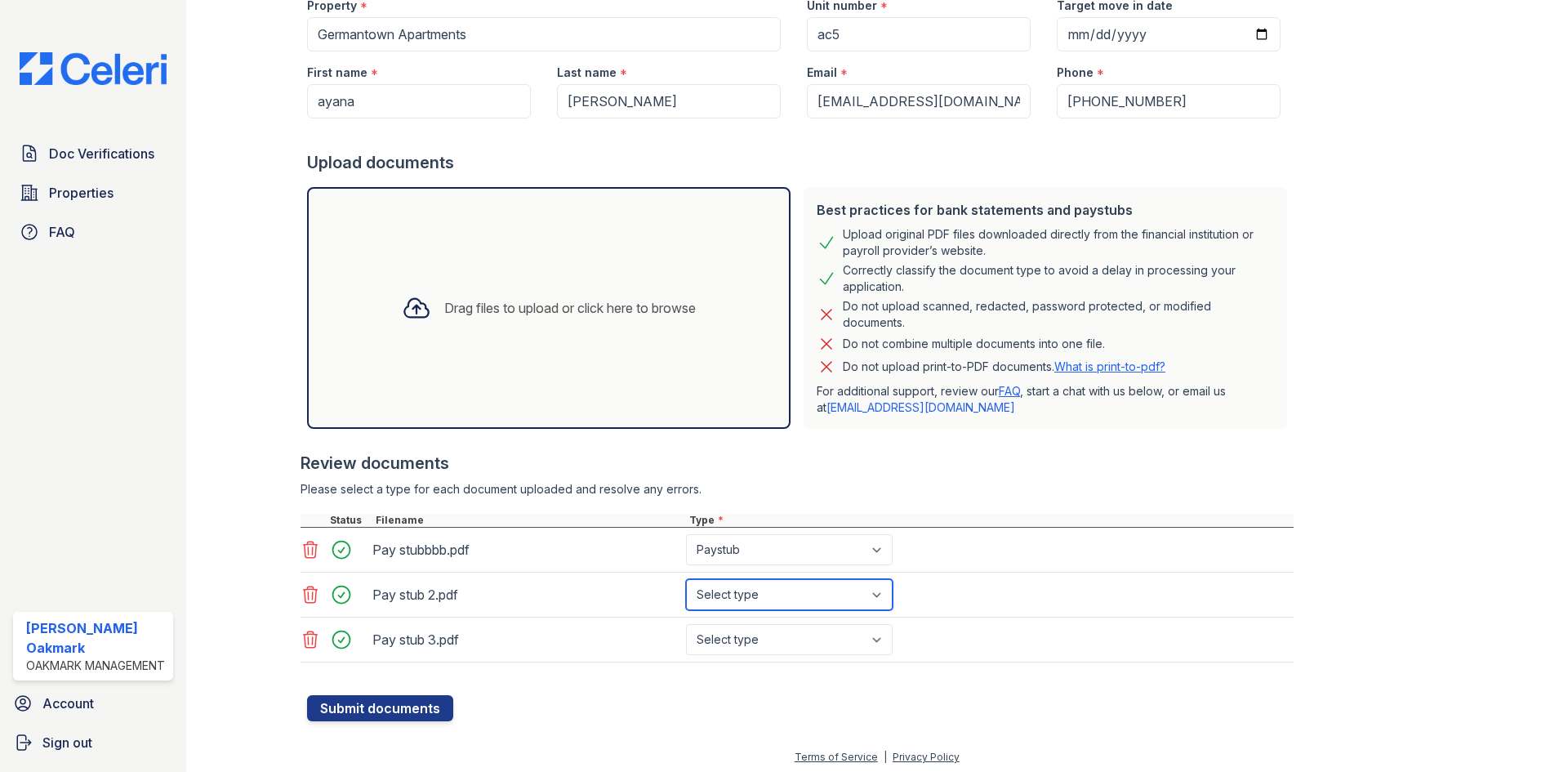
click at [758, 588] on select "Select type Paystub Bank Statement Offer Letter Tax Documents Benefit Award Let…" at bounding box center [789, 594] width 207 height 31
select select "paystub"
click at [686, 579] on select "Select type Paystub Bank Statement Offer Letter Tax Documents Benefit Award Let…" at bounding box center [789, 594] width 207 height 31
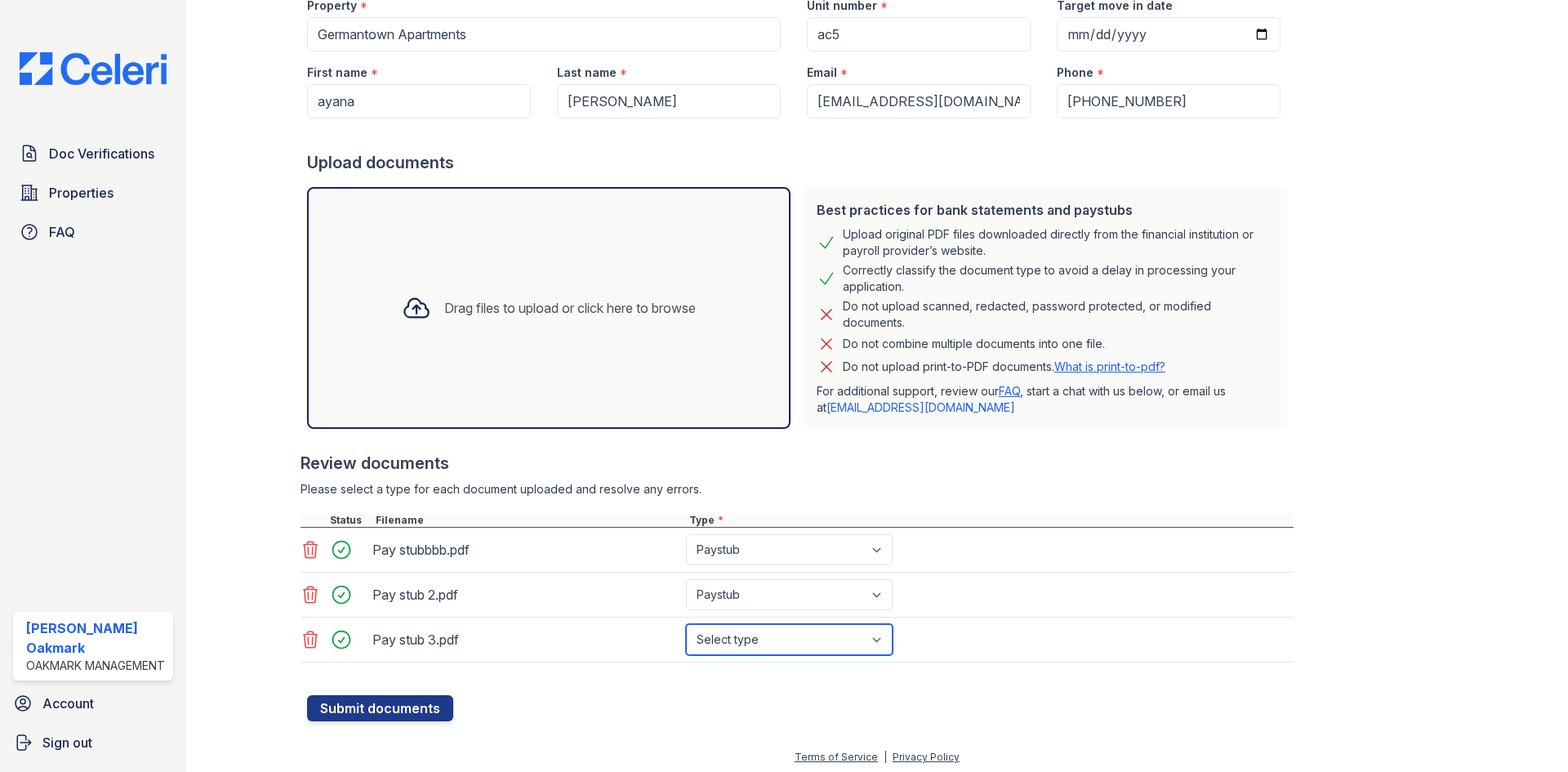
click at [776, 640] on select "Select type Paystub Bank Statement Offer Letter Tax Documents Benefit Award Let…" at bounding box center [789, 640] width 207 height 31
select select "paystub"
click at [686, 624] on select "Select type Paystub Bank Statement Offer Letter Tax Documents Benefit Award Let…" at bounding box center [789, 640] width 207 height 31
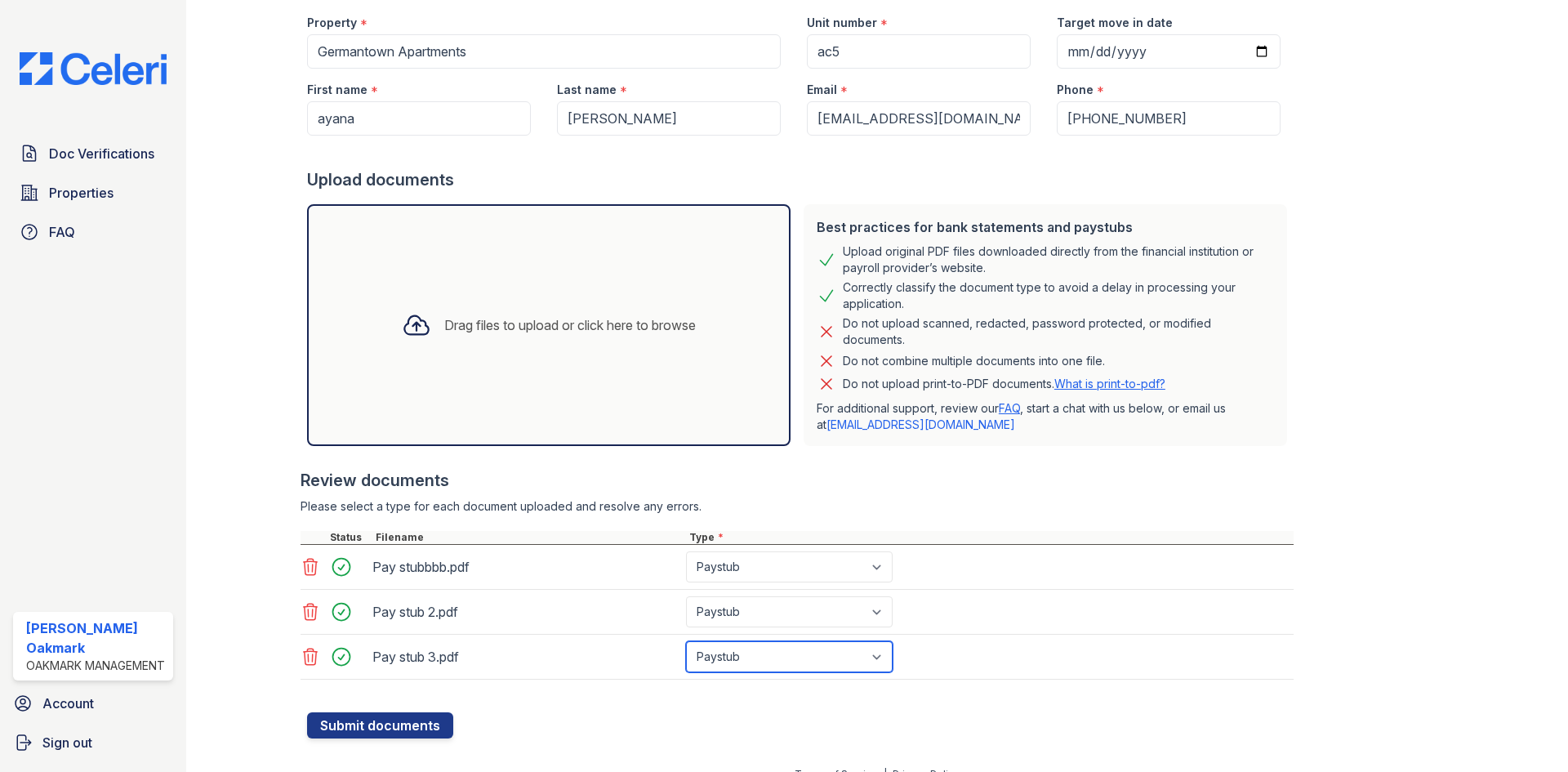
scroll to position [171, 0]
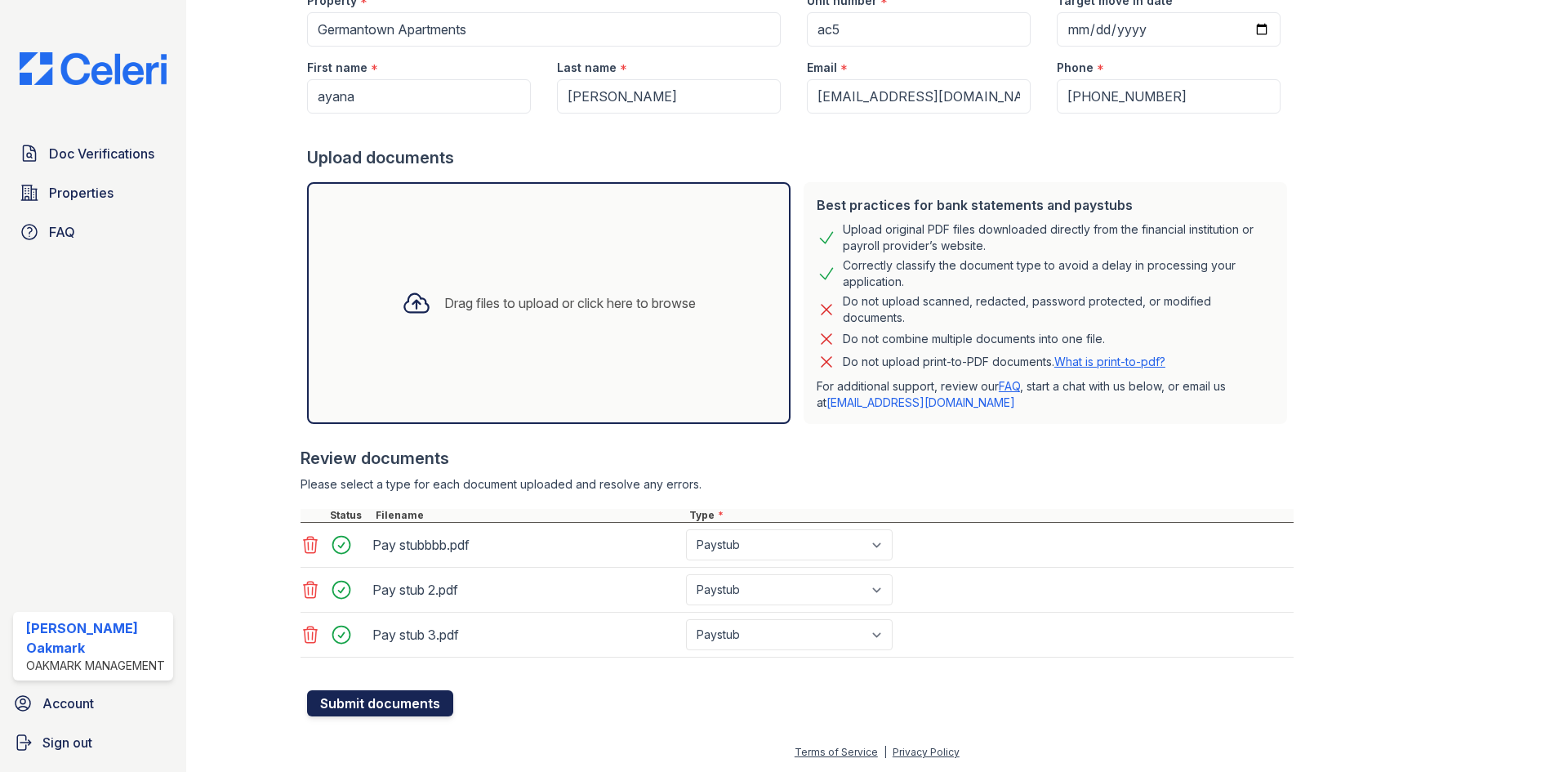
click at [402, 706] on button "Submit documents" at bounding box center [380, 703] width 146 height 26
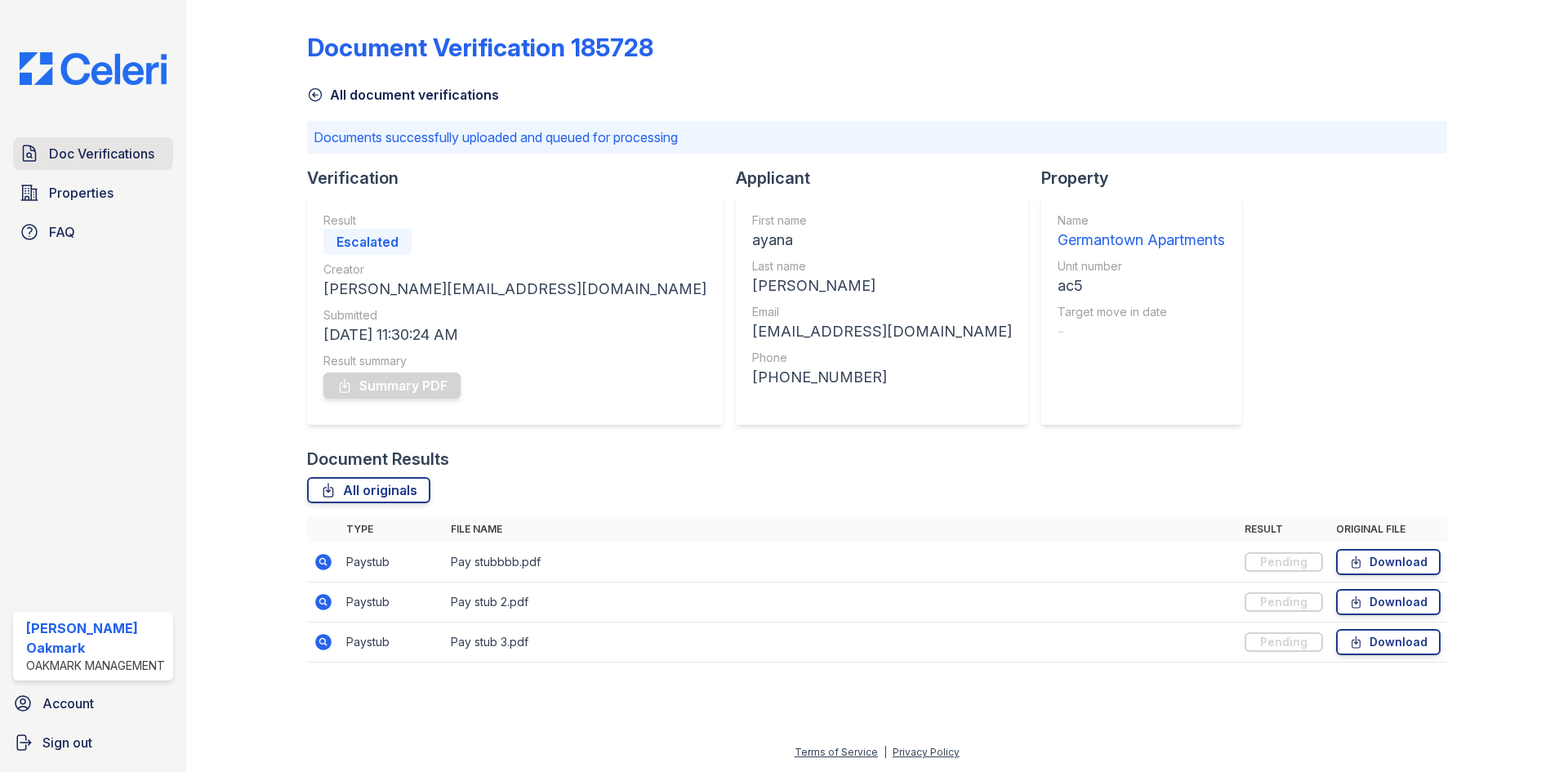
click at [93, 155] on span "Doc Verifications" at bounding box center [101, 153] width 105 height 20
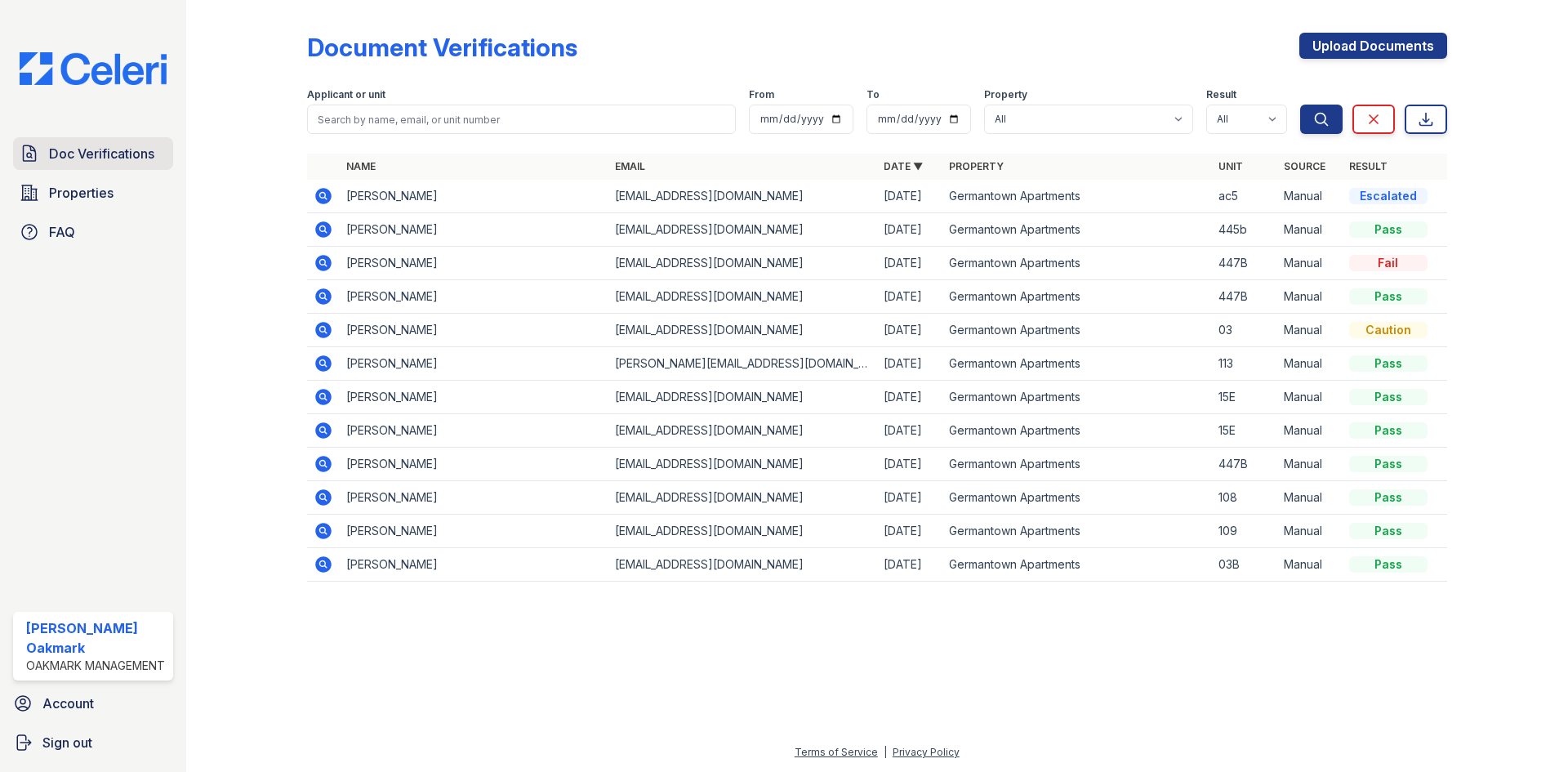
click at [97, 155] on span "Doc Verifications" at bounding box center [101, 153] width 105 height 20
click at [497, 241] on td "[PERSON_NAME]" at bounding box center [474, 230] width 269 height 33
